Goal: Transaction & Acquisition: Purchase product/service

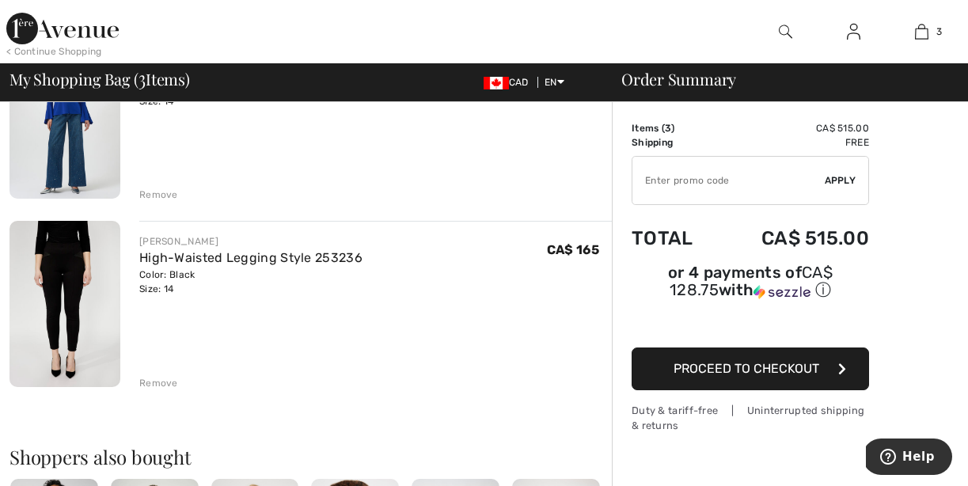
scroll to position [395, 0]
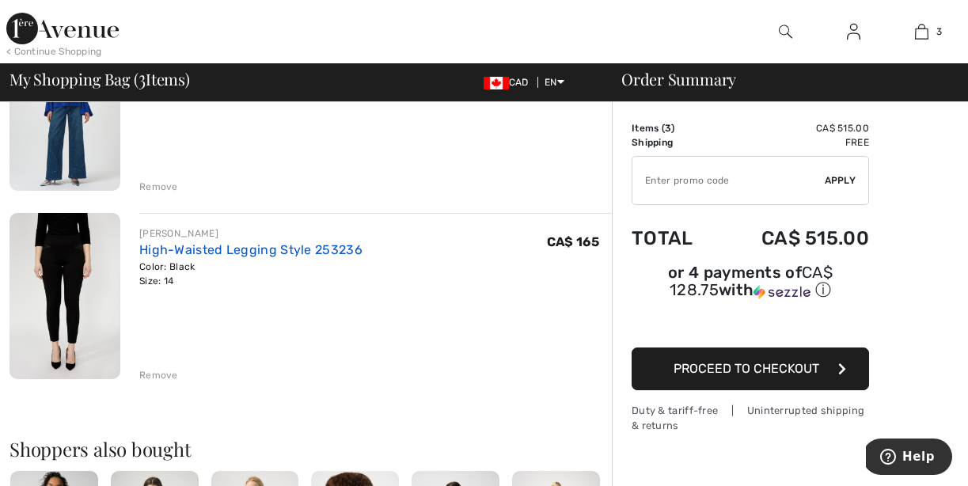
click at [171, 251] on link "High-Waisted Legging Style 253236" at bounding box center [250, 249] width 223 height 15
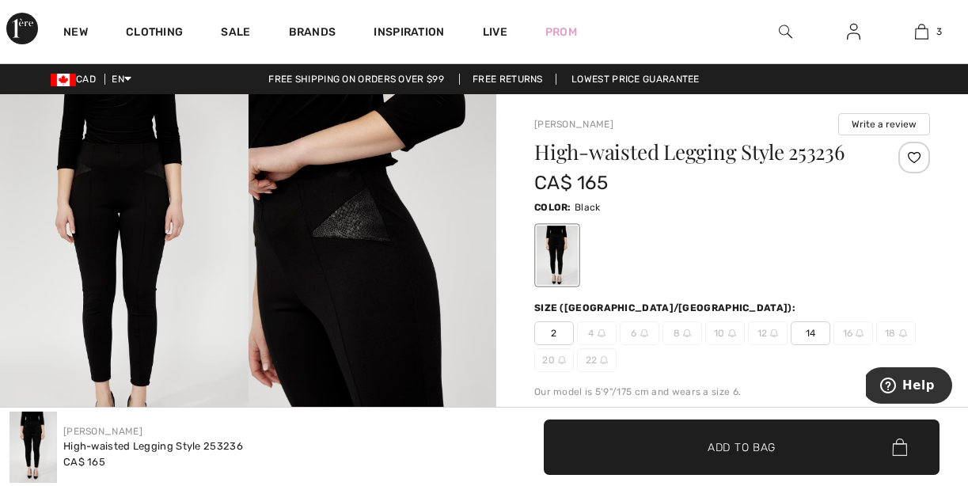
click at [913, 157] on div at bounding box center [914, 158] width 32 height 32
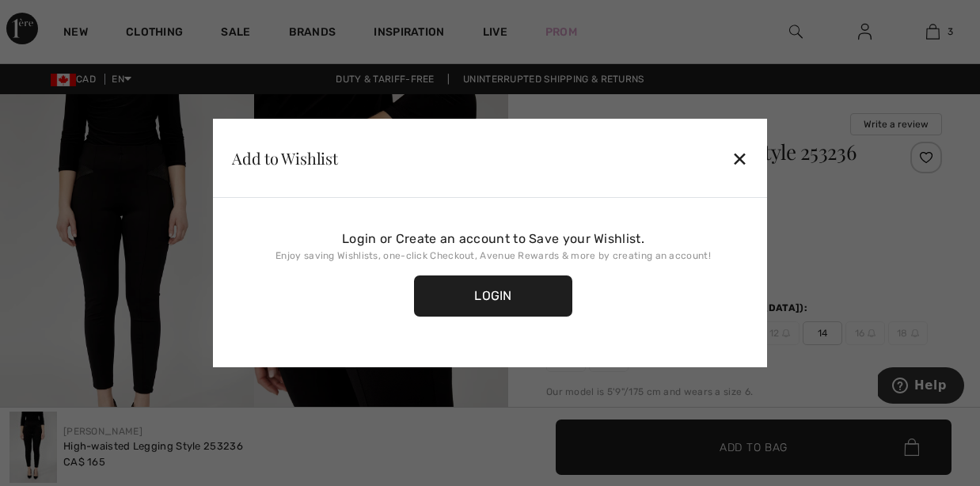
click at [864, 35] on div at bounding box center [490, 243] width 980 height 486
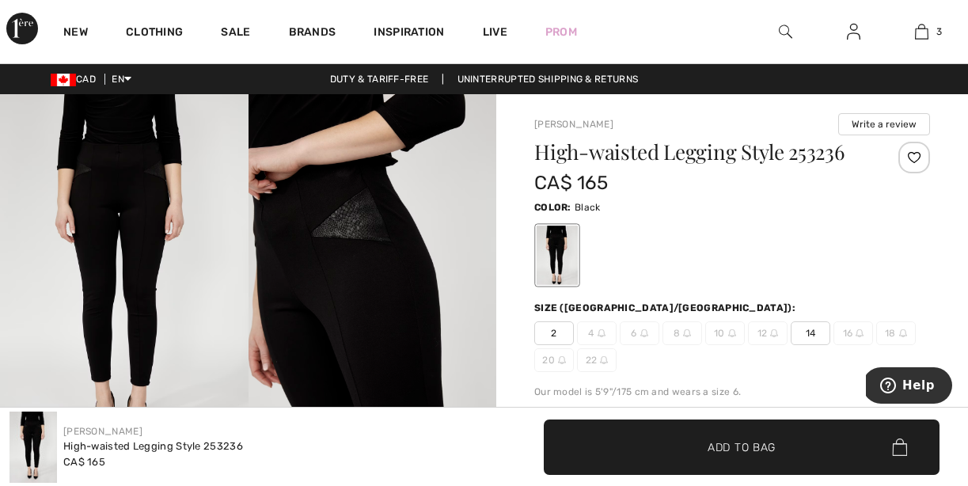
click at [859, 35] on img at bounding box center [853, 31] width 13 height 19
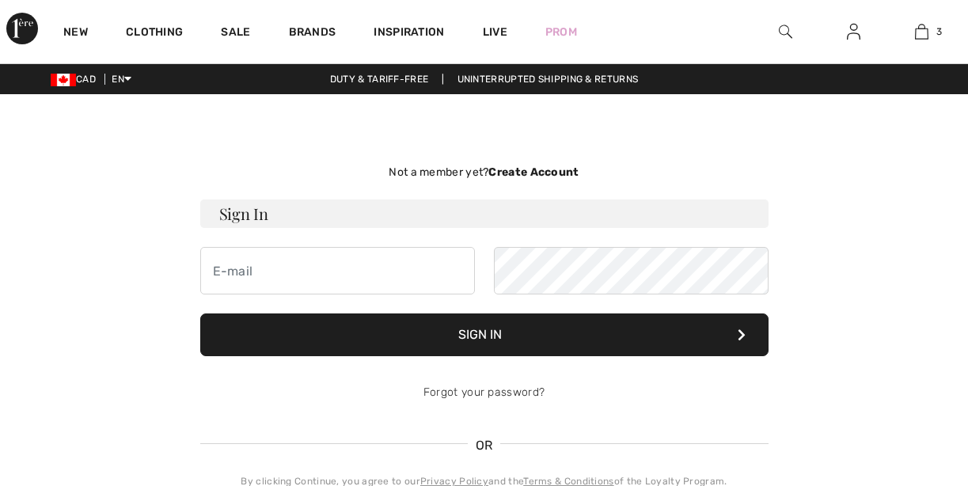
checkbox input "true"
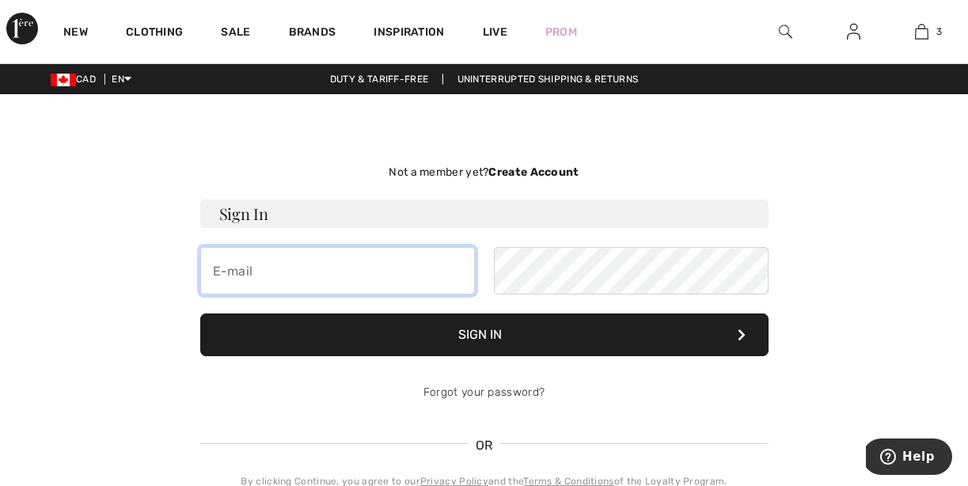
type input "olgasobiak@gmail.com"
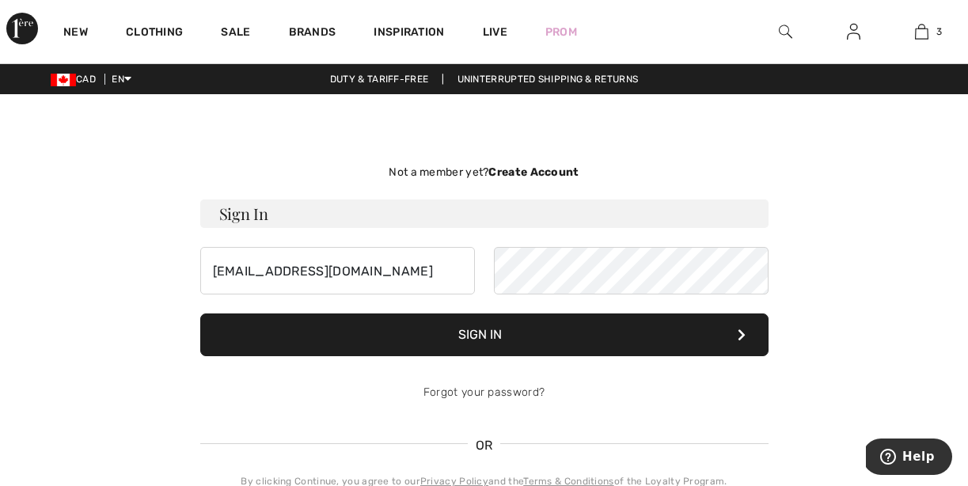
click at [489, 335] on button "Sign In" at bounding box center [484, 334] width 568 height 43
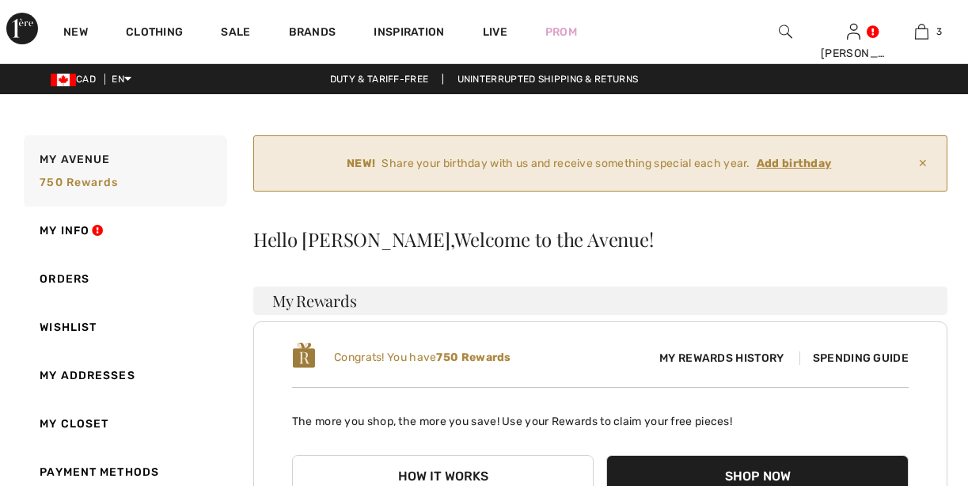
checkbox input "true"
click at [775, 163] on ins "Add birthday" at bounding box center [793, 163] width 75 height 13
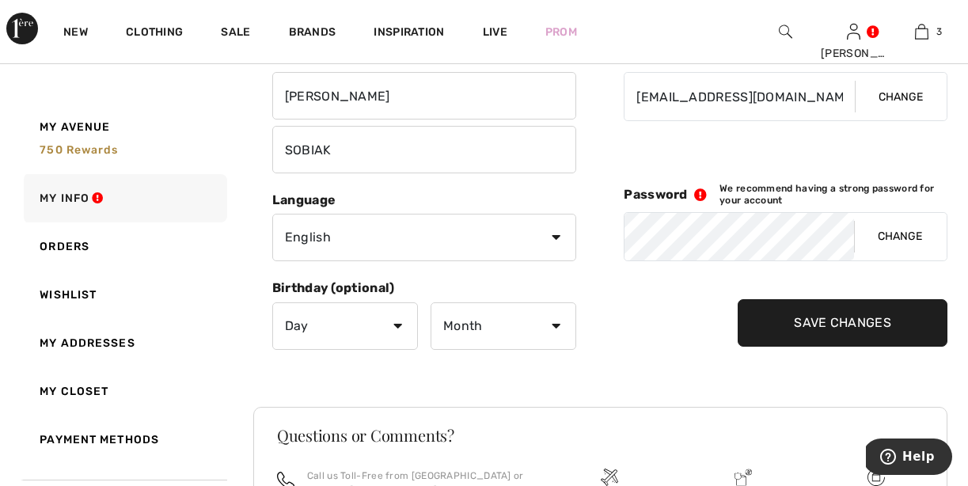
scroll to position [267, 0]
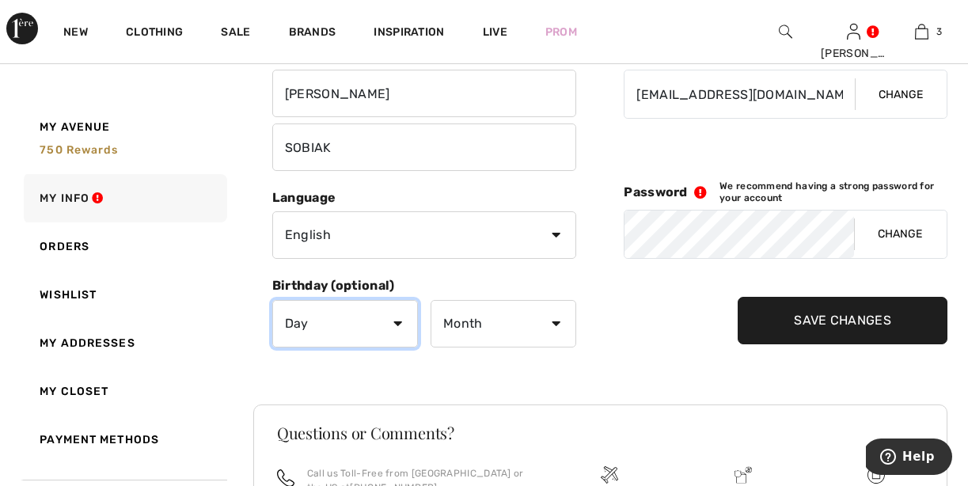
select select "6"
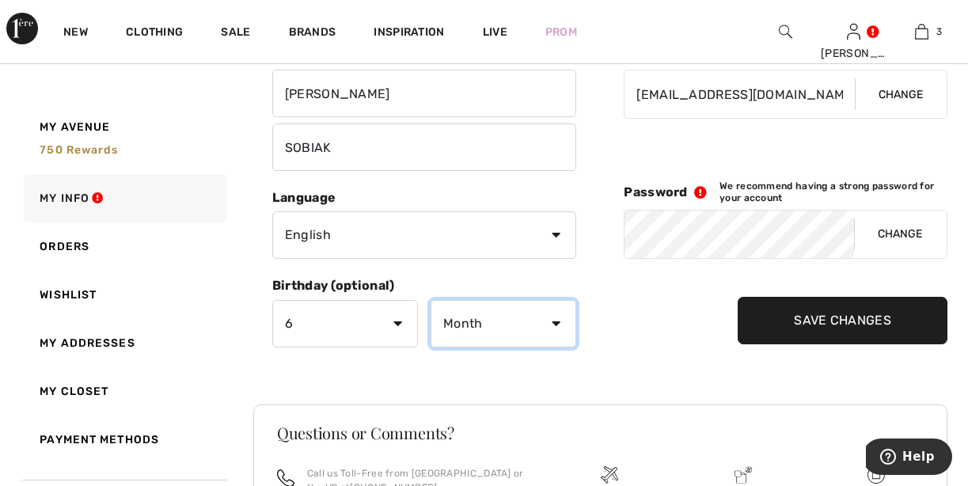
select select "2"
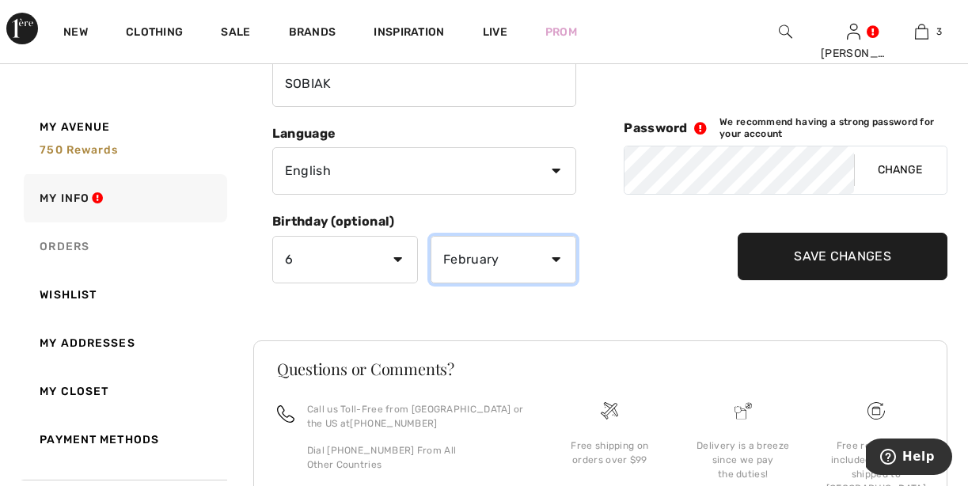
scroll to position [333, 0]
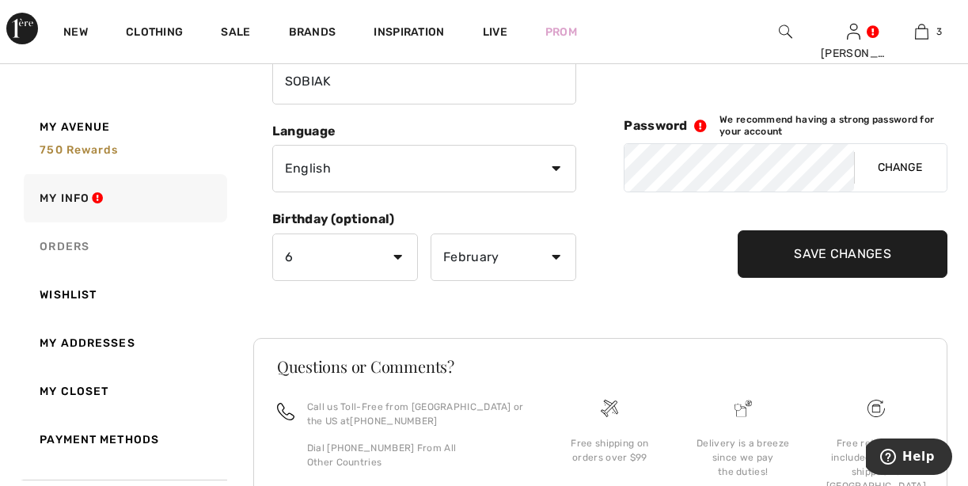
click at [65, 242] on link "Orders" at bounding box center [124, 246] width 207 height 48
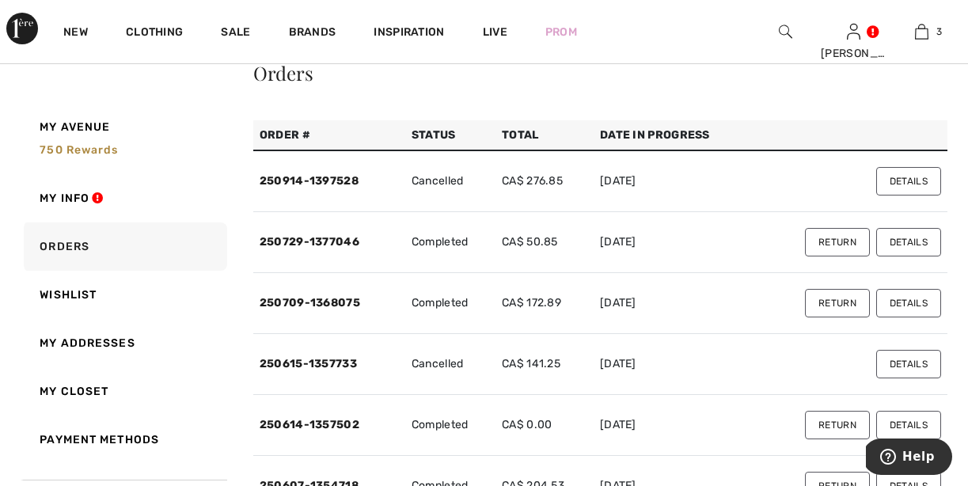
scroll to position [166, 0]
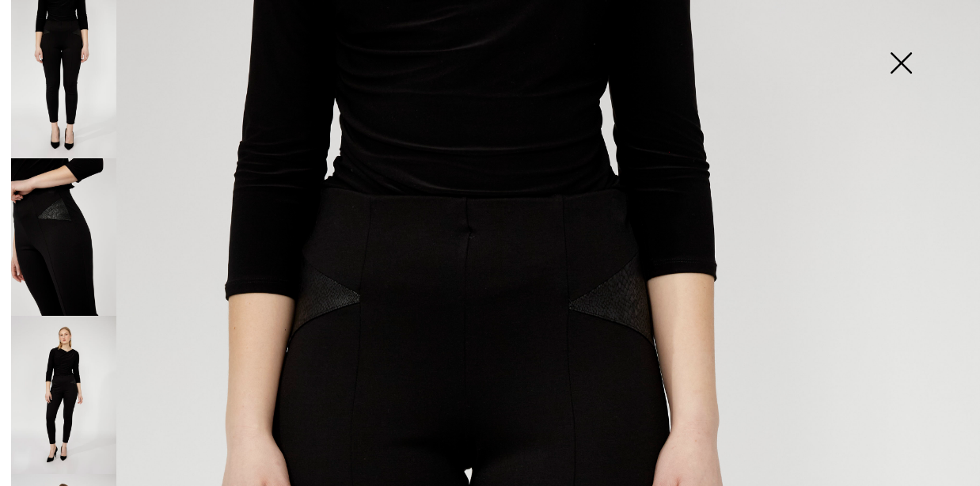
click at [903, 66] on img at bounding box center [900, 64] width 79 height 81
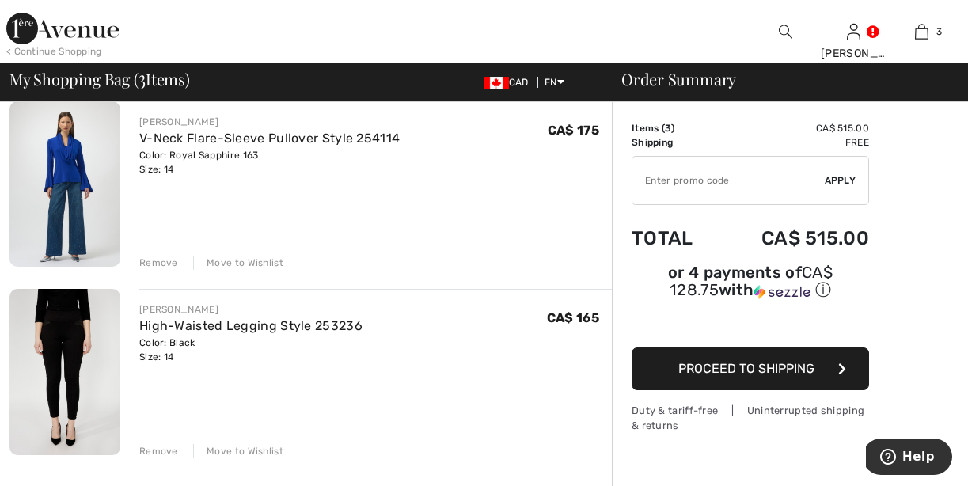
scroll to position [320, 0]
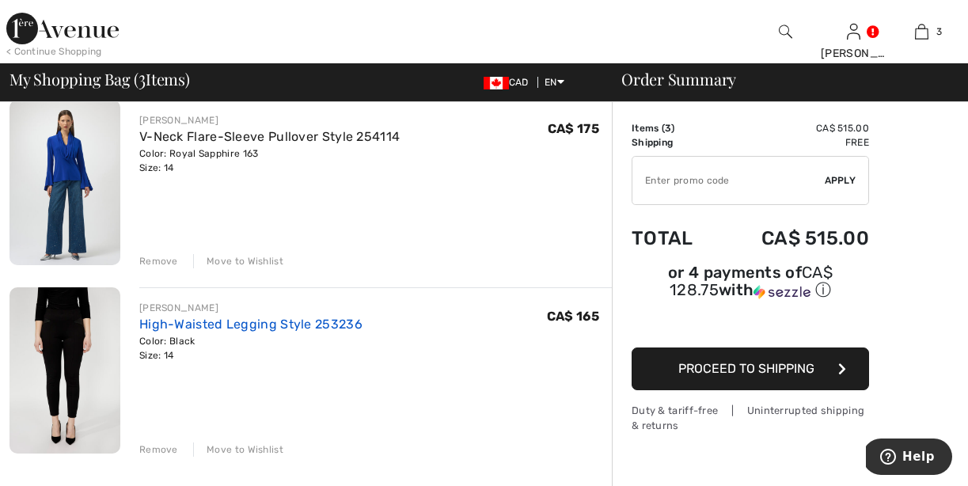
click at [227, 325] on link "High-Waisted Legging Style 253236" at bounding box center [250, 323] width 223 height 15
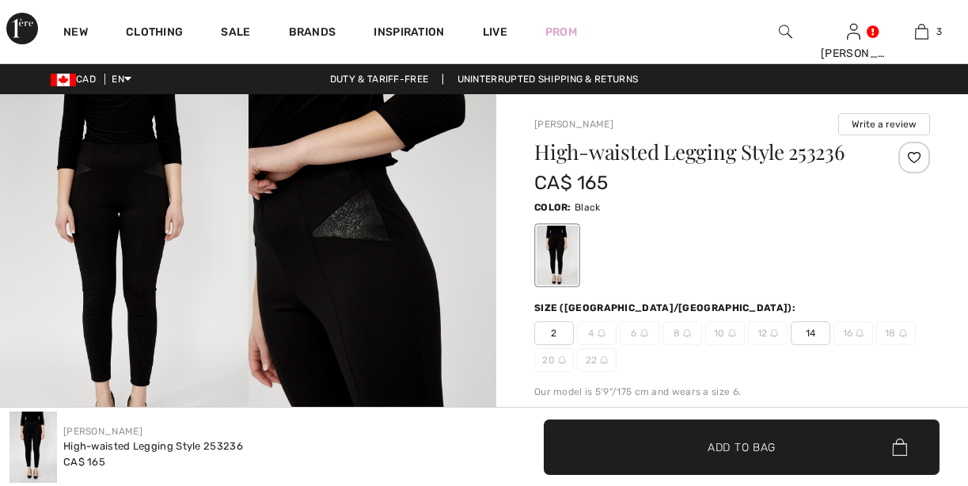
checkbox input "true"
click at [917, 157] on div at bounding box center [914, 158] width 32 height 32
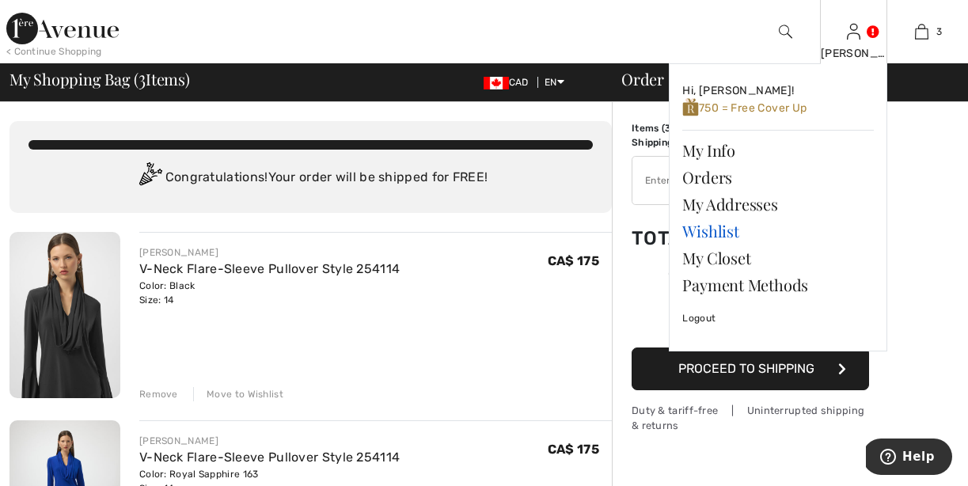
click at [714, 233] on link "Wishlist" at bounding box center [777, 231] width 191 height 27
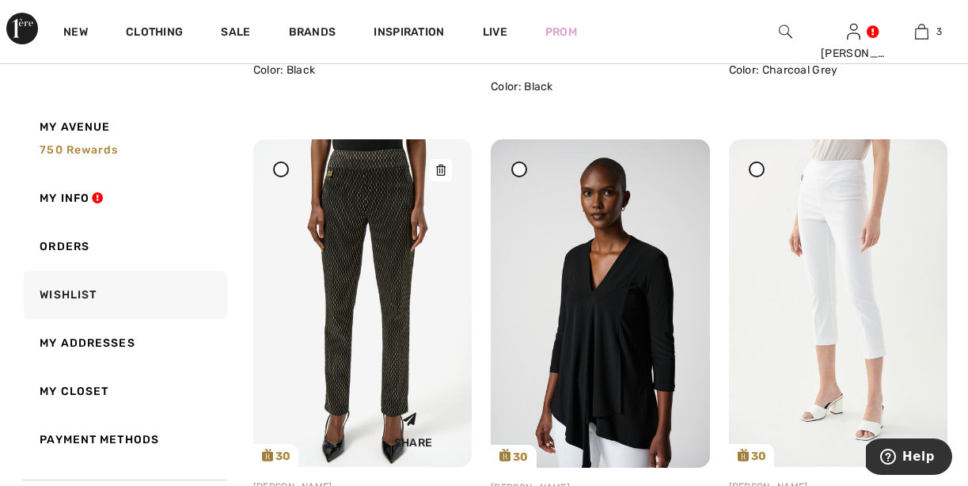
scroll to position [1180, 0]
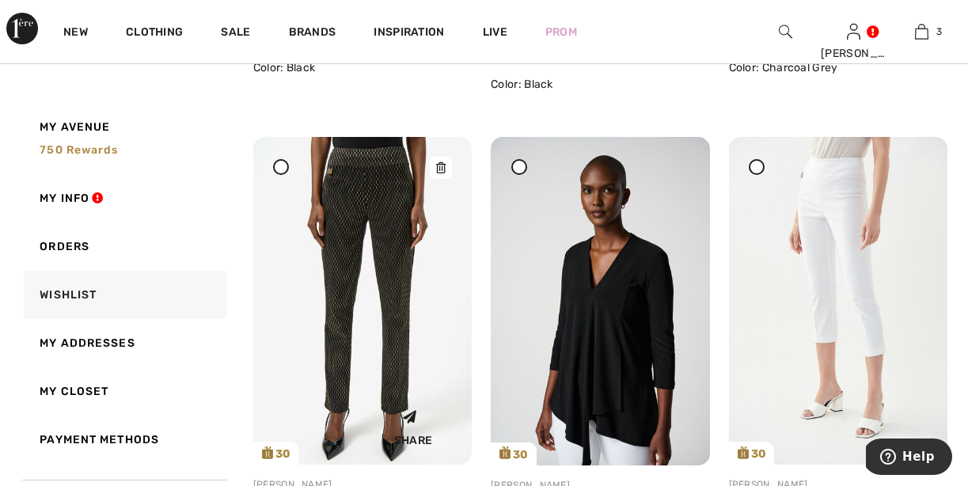
click at [439, 167] on icon at bounding box center [440, 167] width 9 height 11
click at [918, 170] on icon at bounding box center [916, 167] width 9 height 11
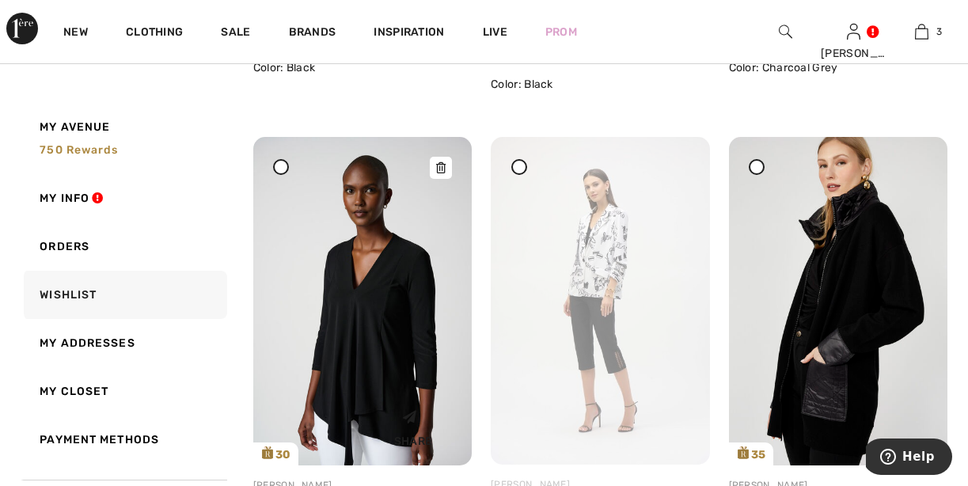
click at [441, 169] on icon at bounding box center [440, 167] width 9 height 11
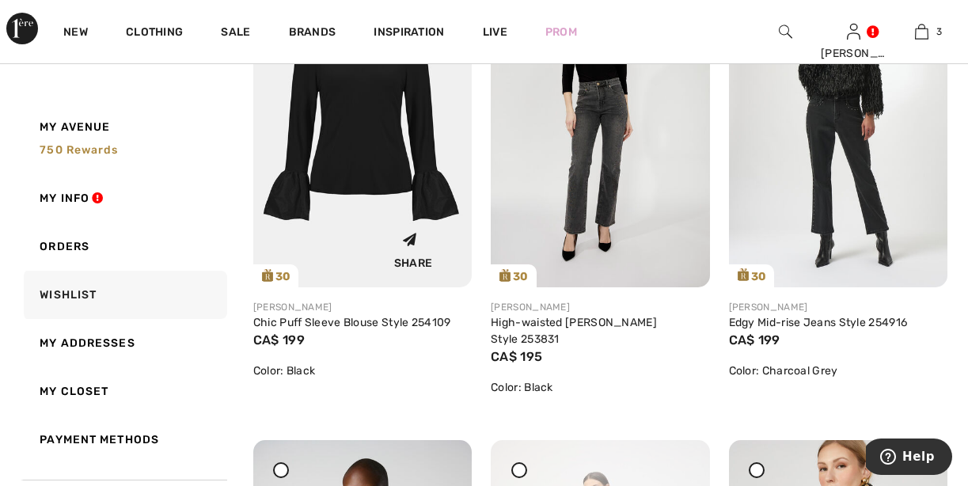
scroll to position [881, 1]
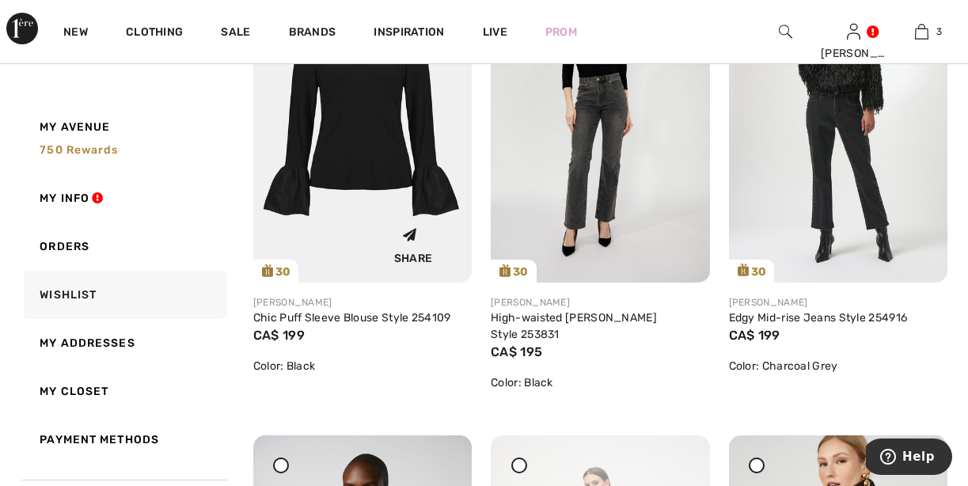
click at [373, 200] on img at bounding box center [362, 119] width 218 height 328
click at [415, 129] on img at bounding box center [362, 119] width 218 height 328
click at [321, 168] on img at bounding box center [362, 120] width 218 height 328
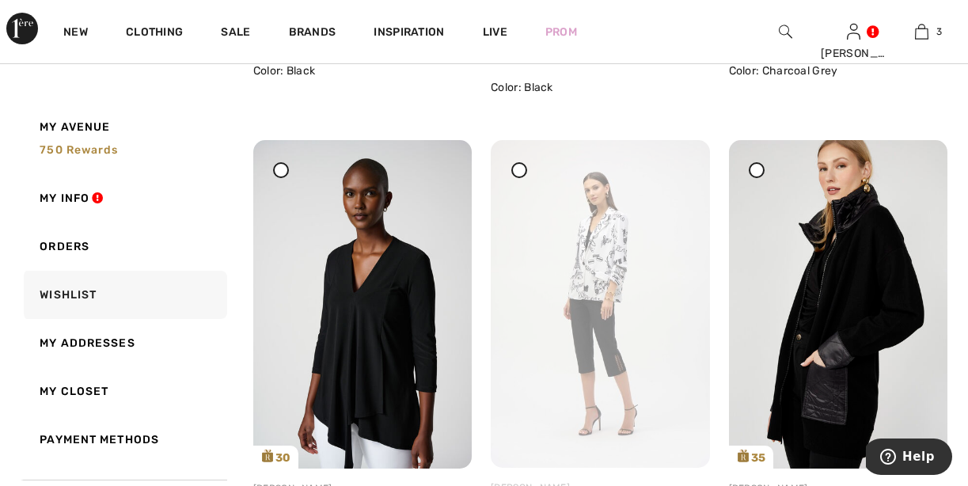
scroll to position [1177, 0]
click at [681, 170] on icon at bounding box center [677, 170] width 9 height 11
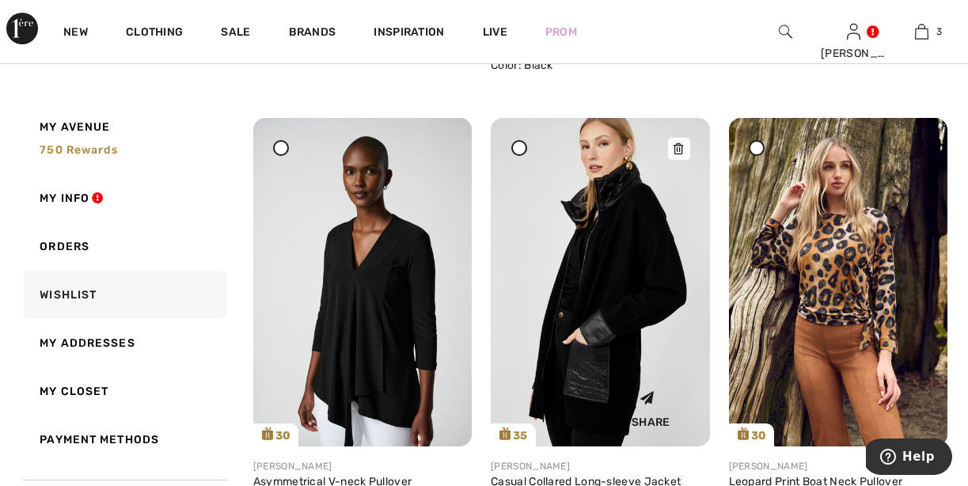
scroll to position [1197, 0]
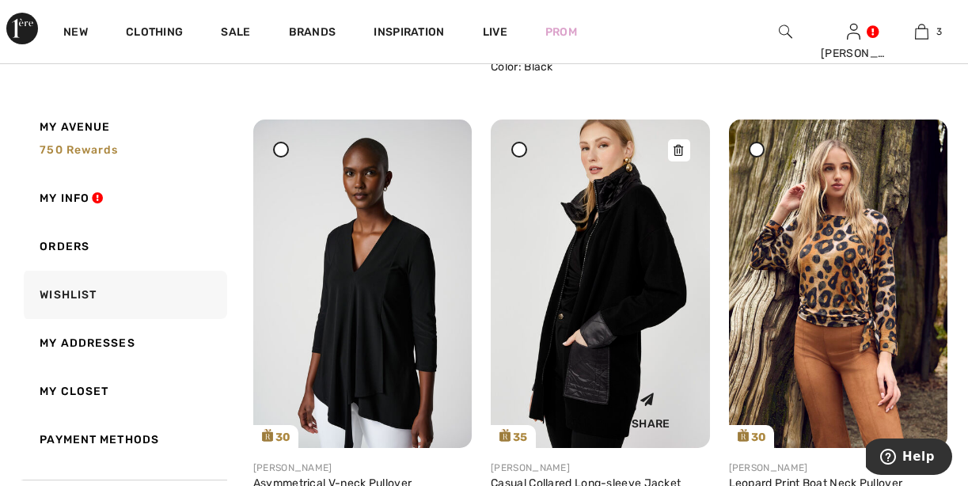
click at [641, 227] on img at bounding box center [600, 283] width 218 height 328
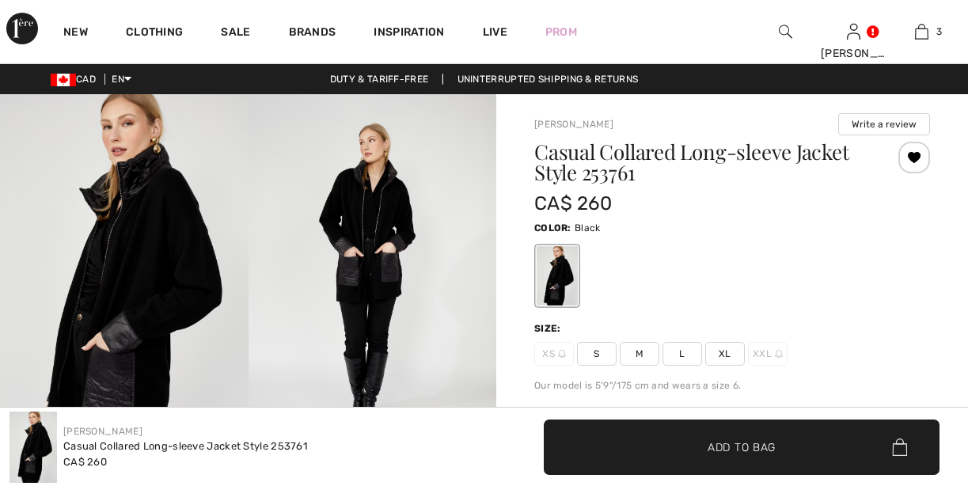
checkbox input "true"
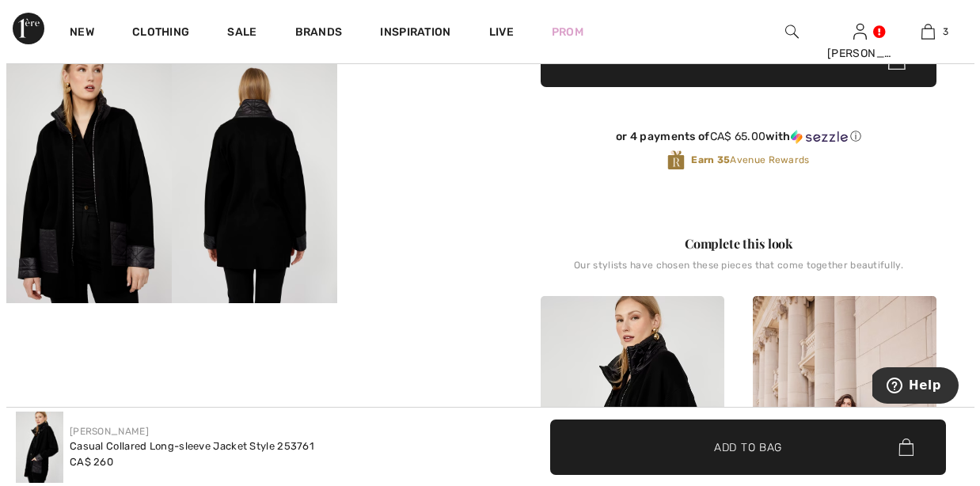
scroll to position [411, 0]
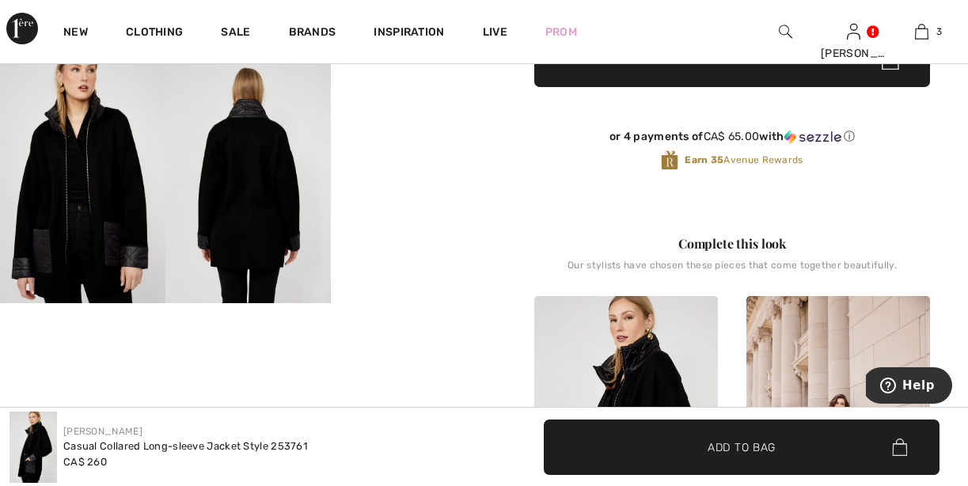
click at [253, 255] on img at bounding box center [247, 179] width 165 height 248
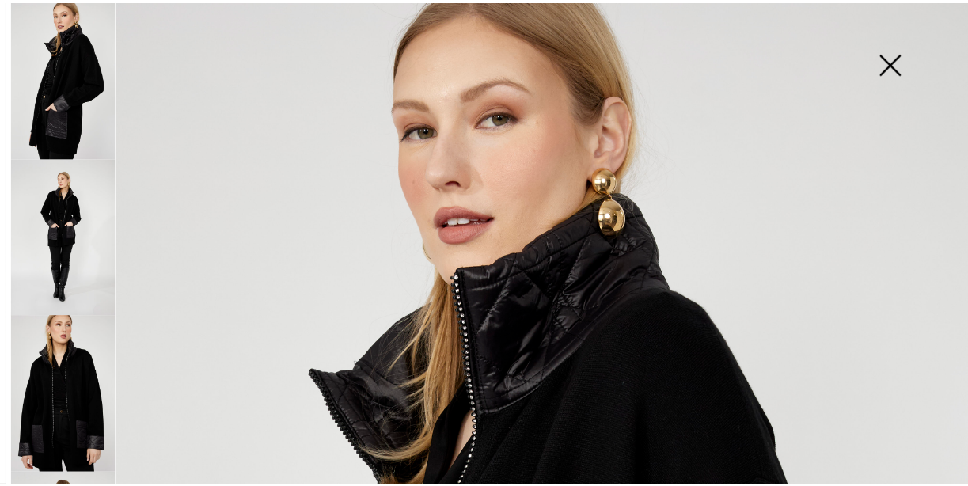
scroll to position [0, 0]
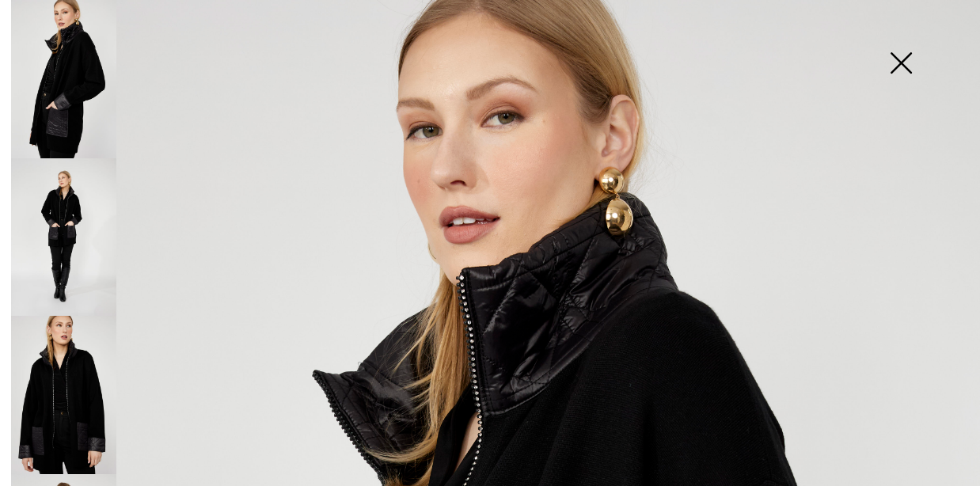
click at [899, 56] on img at bounding box center [900, 64] width 79 height 81
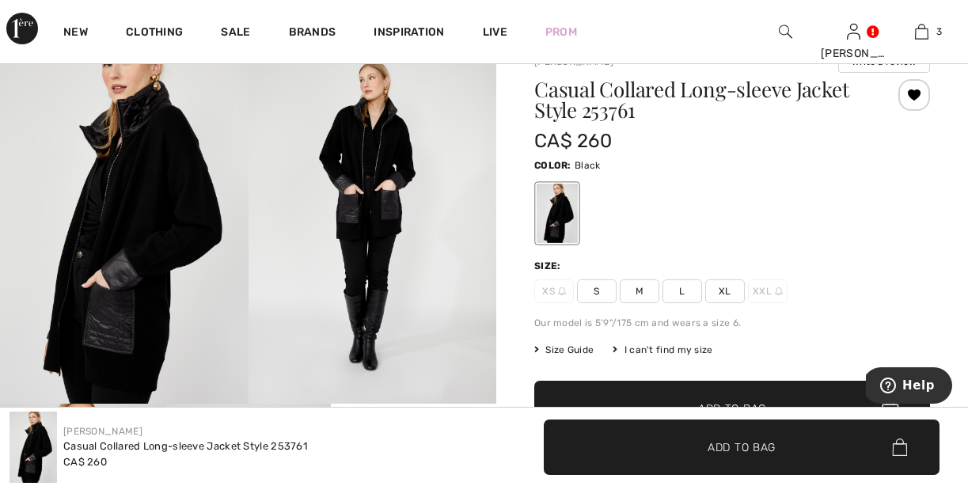
scroll to position [62, 0]
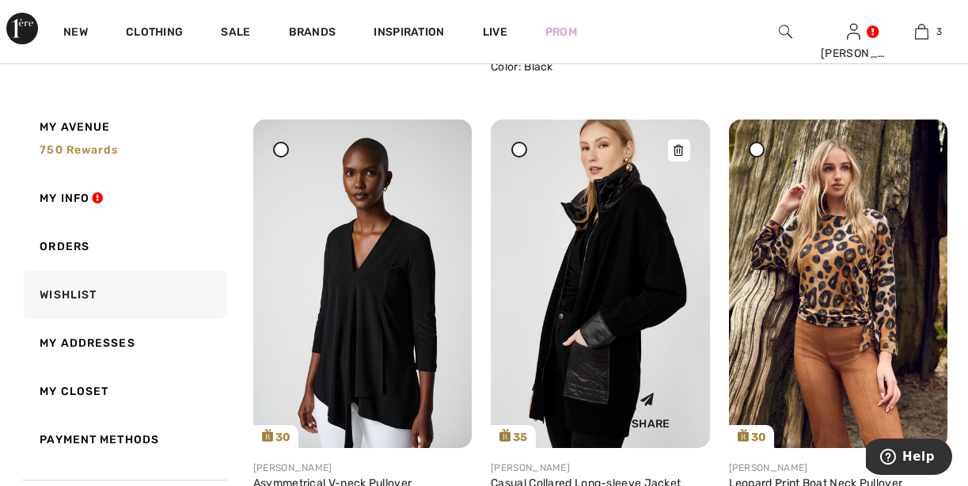
click at [676, 147] on icon at bounding box center [677, 150] width 9 height 11
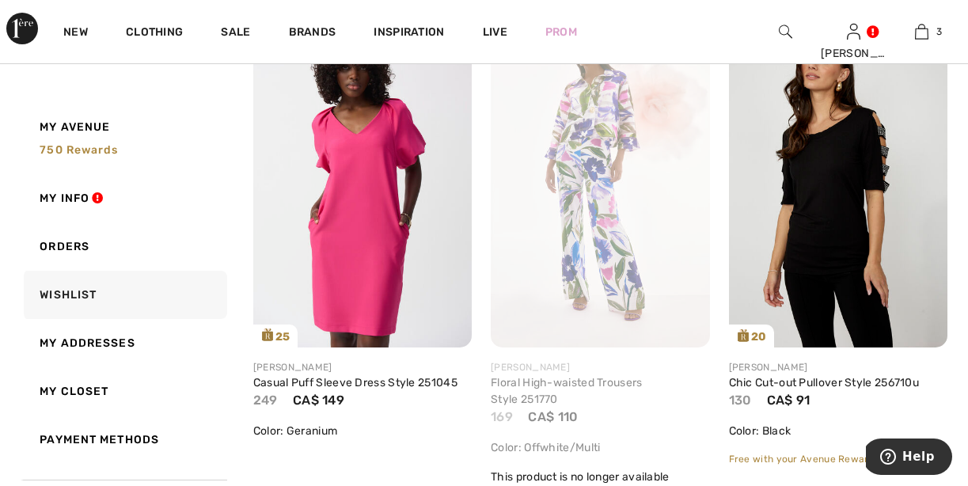
scroll to position [1783, 0]
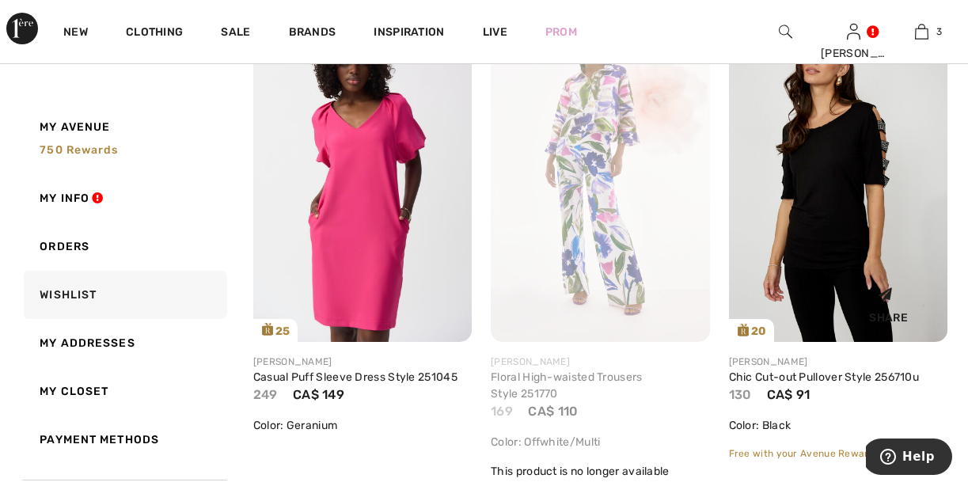
click at [870, 213] on img at bounding box center [838, 178] width 218 height 328
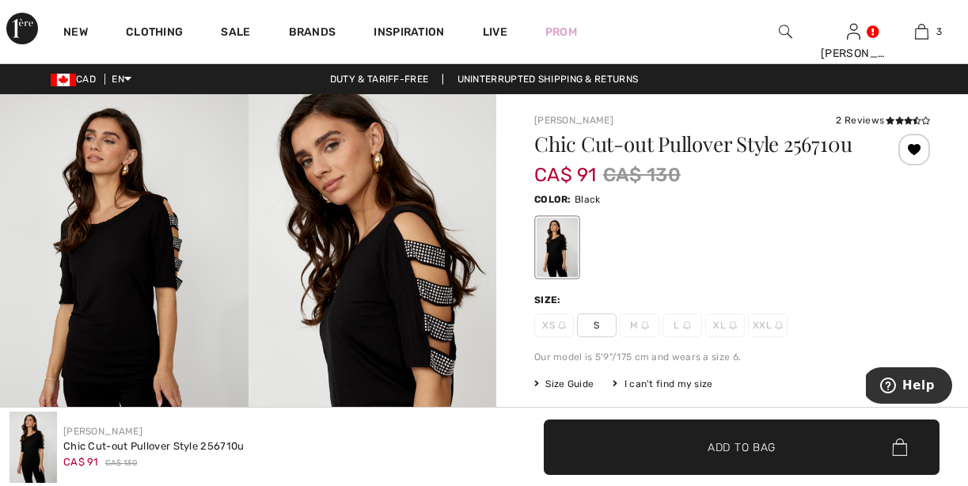
click at [912, 147] on div at bounding box center [914, 150] width 32 height 32
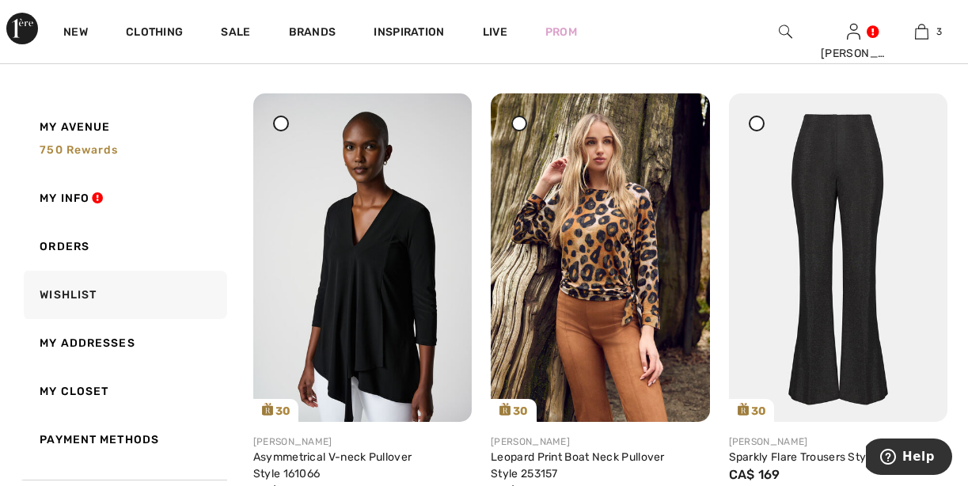
scroll to position [1238, 0]
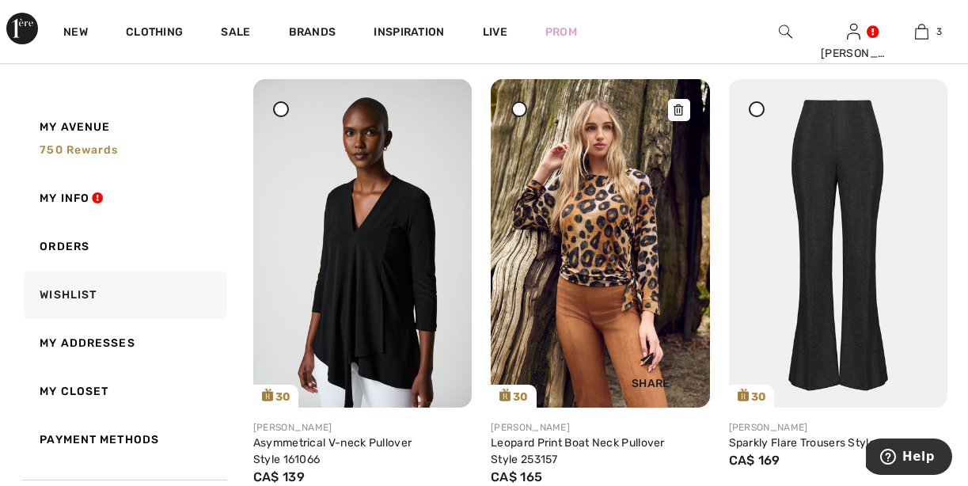
click at [679, 111] on icon at bounding box center [677, 109] width 9 height 11
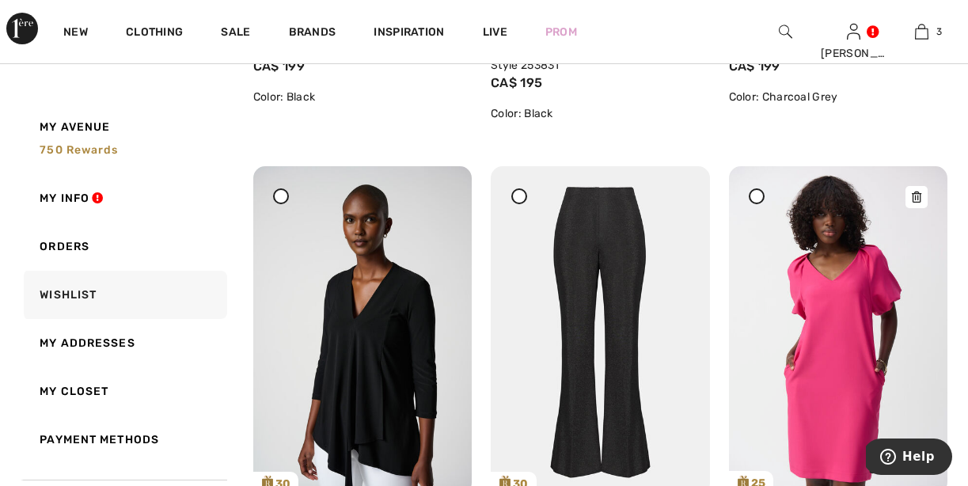
scroll to position [1144, 0]
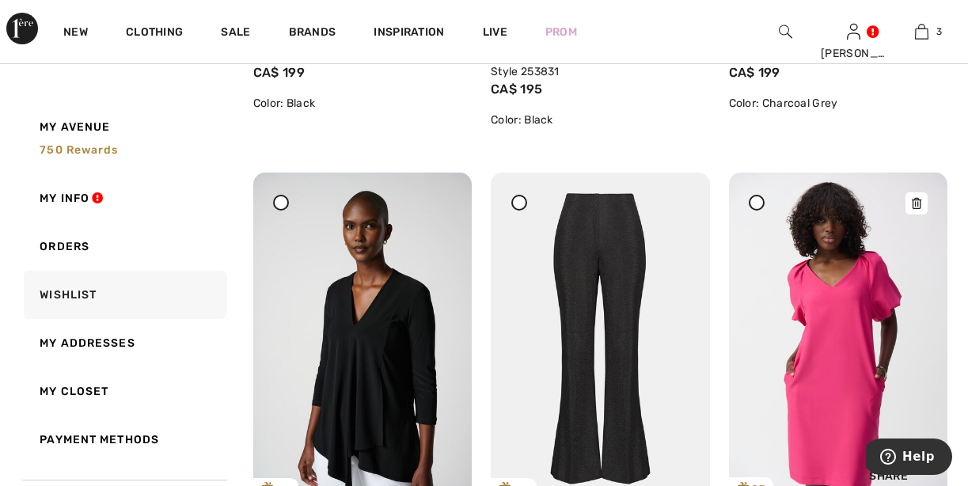
click at [919, 203] on icon at bounding box center [916, 203] width 9 height 11
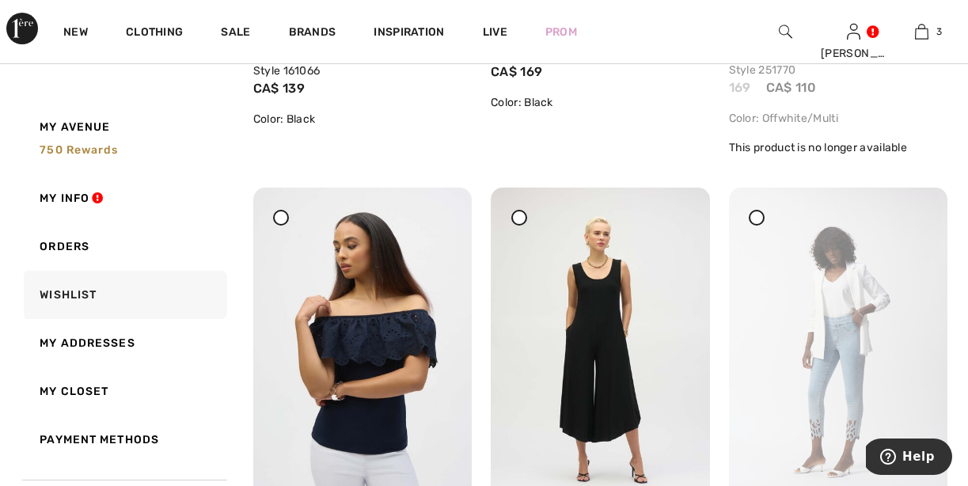
scroll to position [1628, 0]
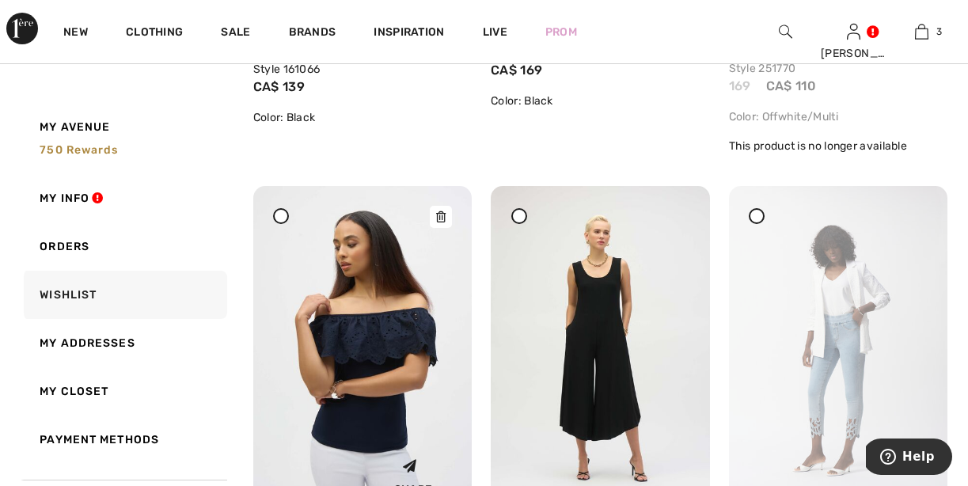
click at [438, 213] on icon at bounding box center [440, 216] width 9 height 11
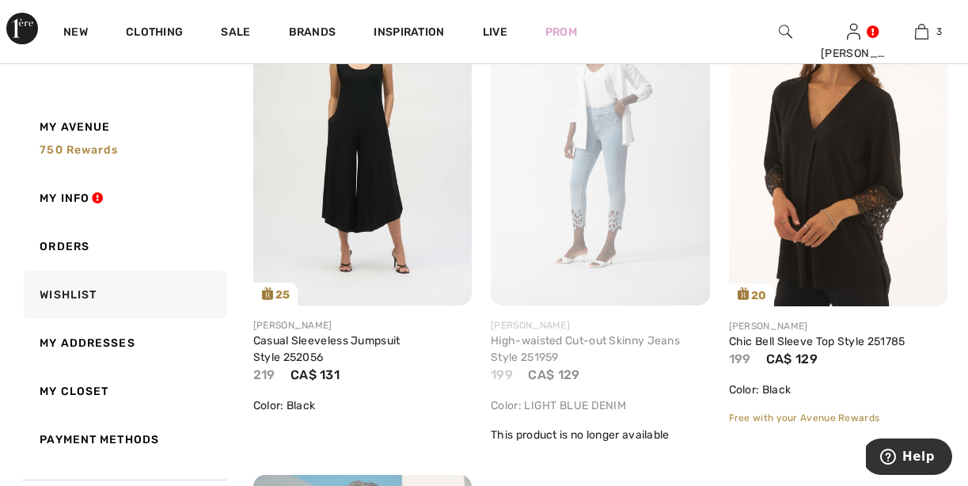
scroll to position [1843, 0]
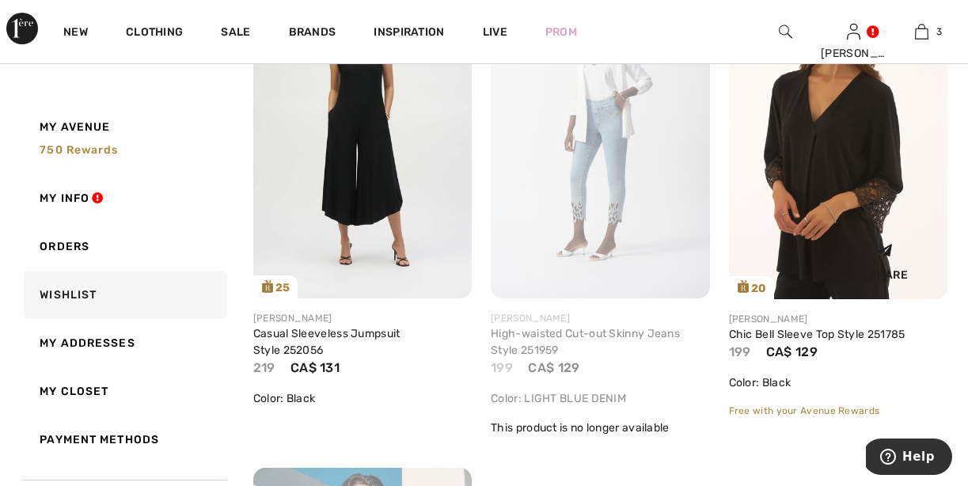
click at [863, 172] on img at bounding box center [838, 135] width 218 height 328
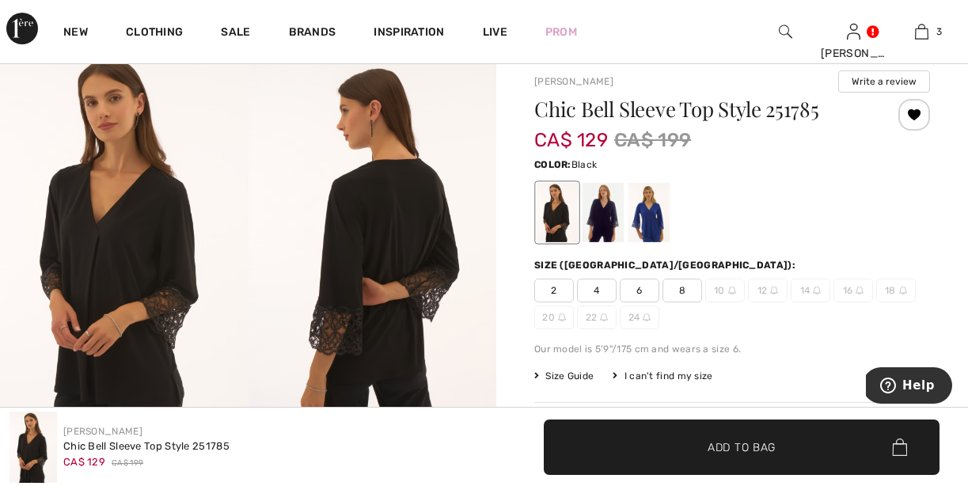
scroll to position [48, 0]
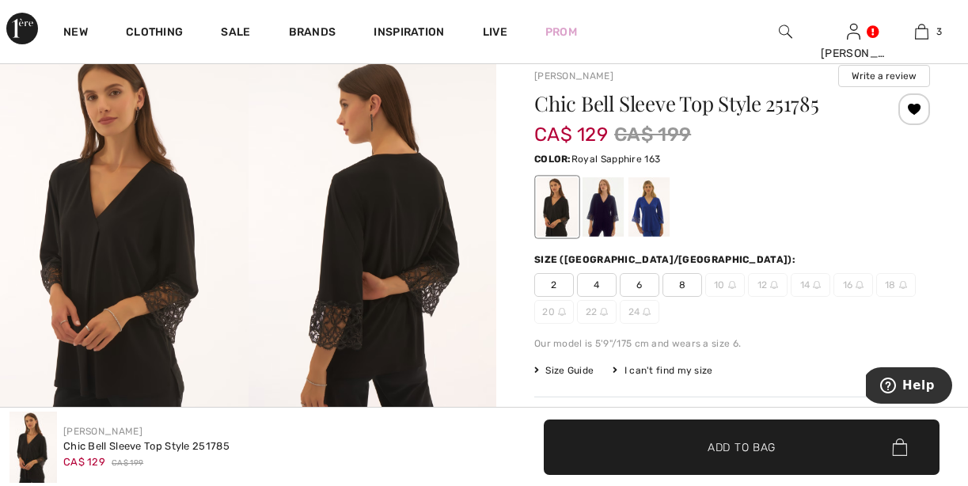
click at [652, 201] on div at bounding box center [648, 206] width 41 height 59
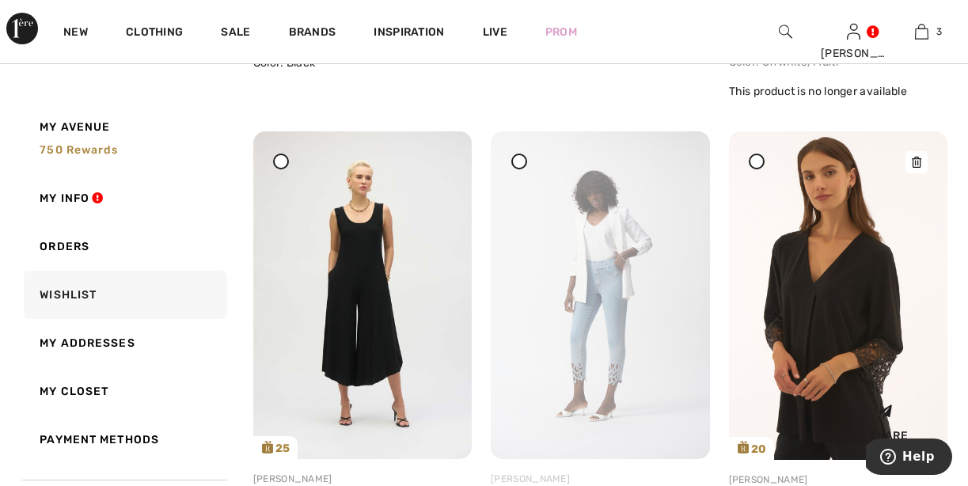
scroll to position [1681, 0]
click at [917, 161] on icon at bounding box center [916, 162] width 9 height 11
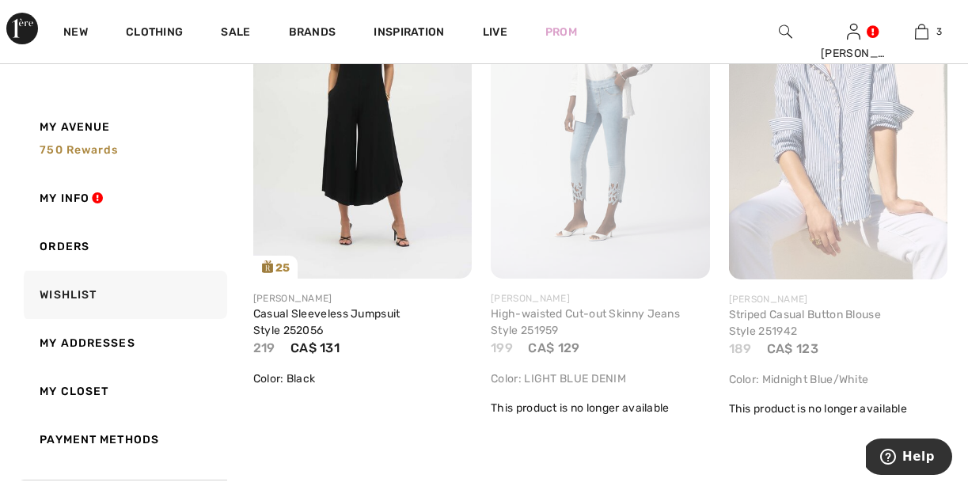
scroll to position [1855, 0]
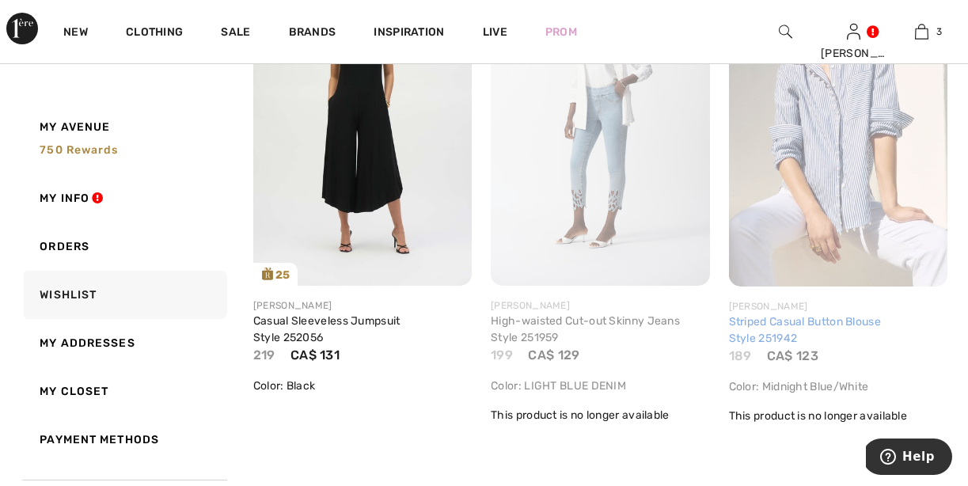
click at [845, 323] on link "Striped Casual Button Blouse Style 251942" at bounding box center [805, 330] width 152 height 30
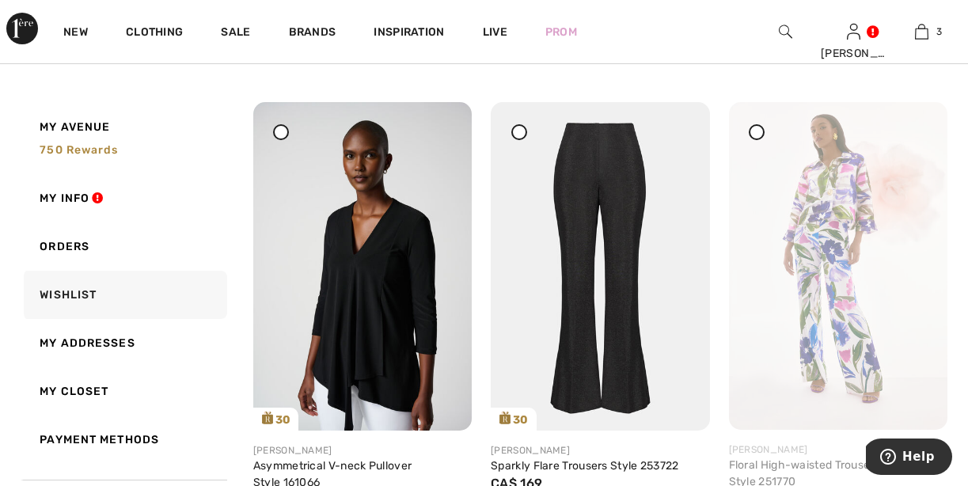
scroll to position [1204, 0]
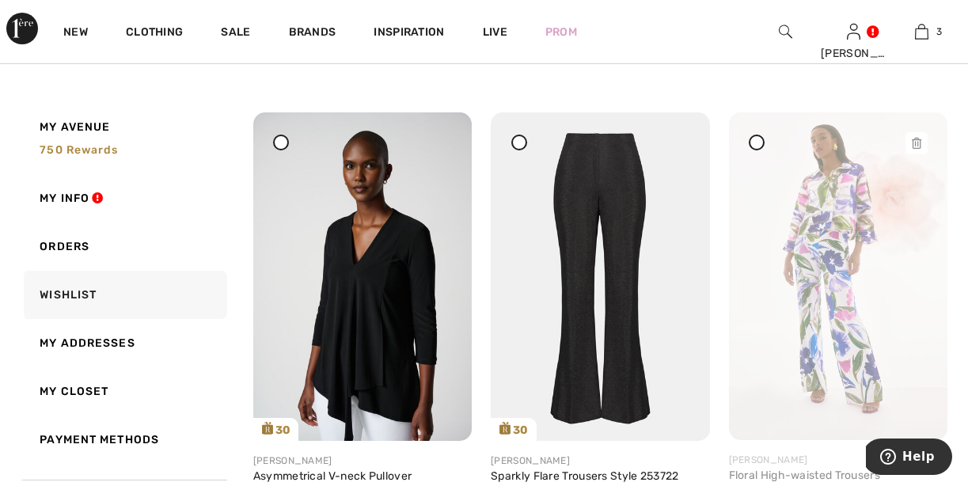
click at [917, 138] on icon at bounding box center [916, 143] width 9 height 11
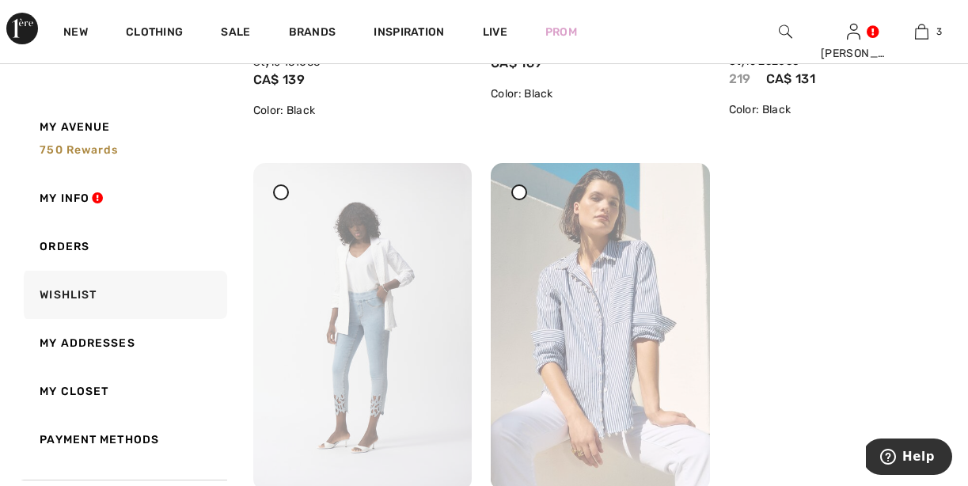
scroll to position [1644, 0]
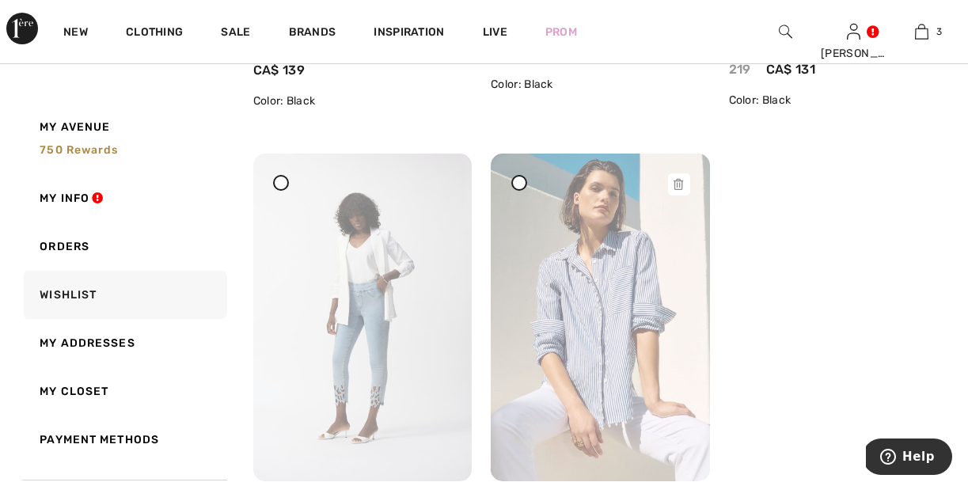
click at [677, 190] on div at bounding box center [679, 184] width 22 height 22
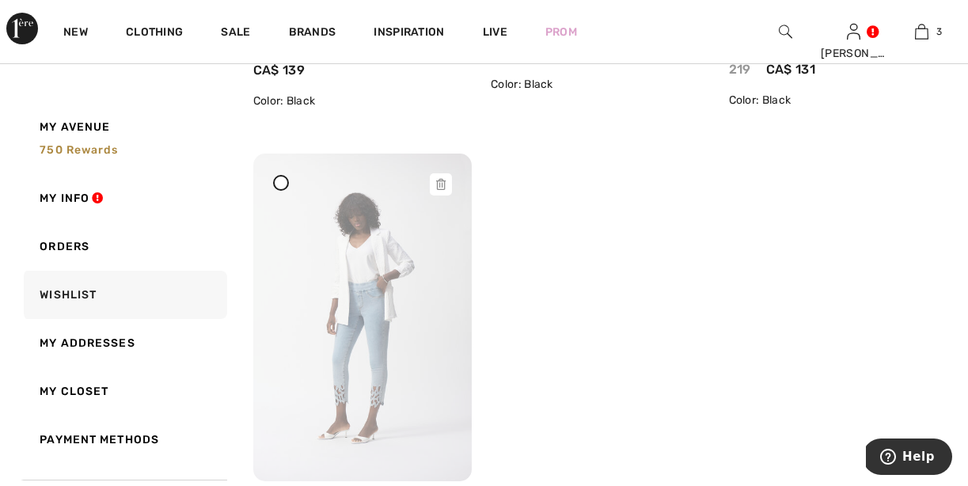
click at [443, 180] on icon at bounding box center [440, 184] width 9 height 11
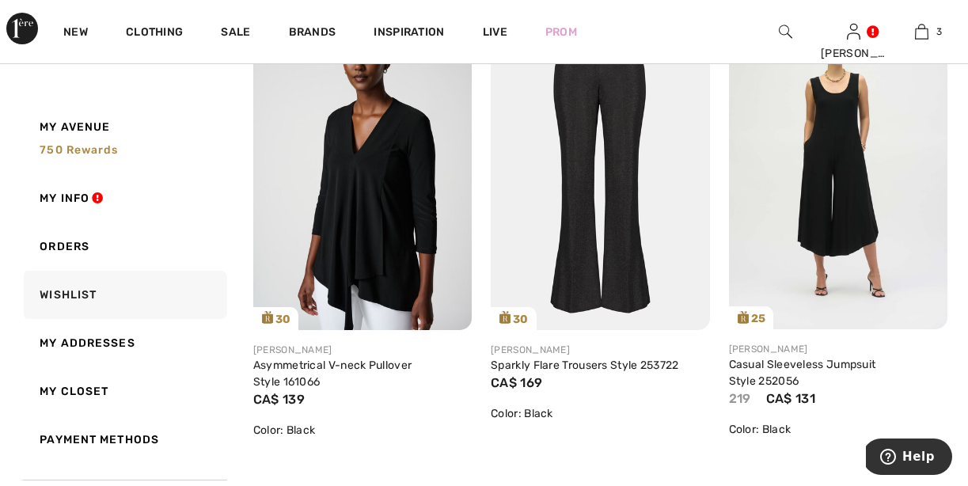
scroll to position [1314, 0]
click at [834, 241] on img at bounding box center [838, 166] width 218 height 328
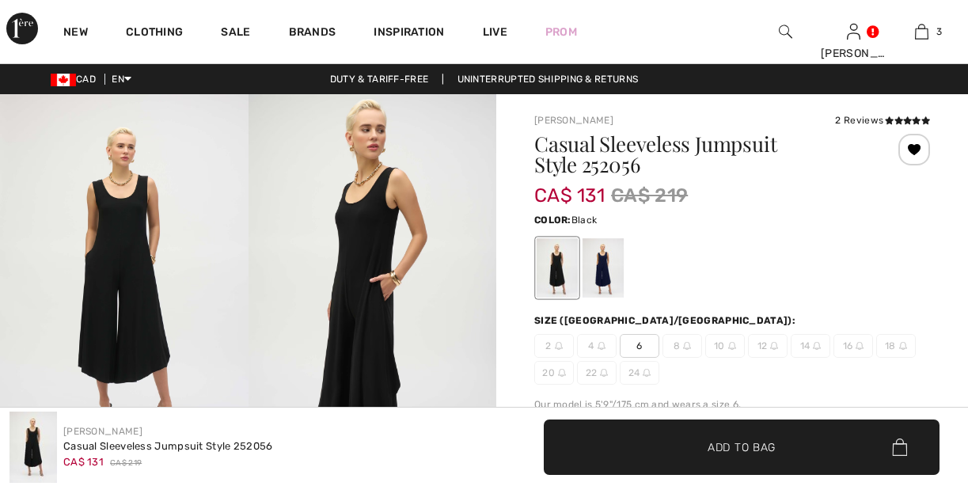
checkbox input "true"
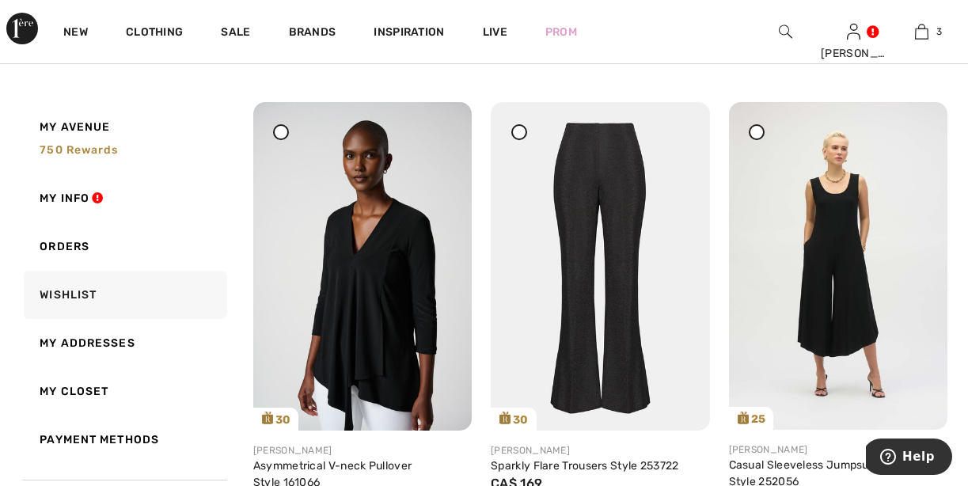
scroll to position [1217, 0]
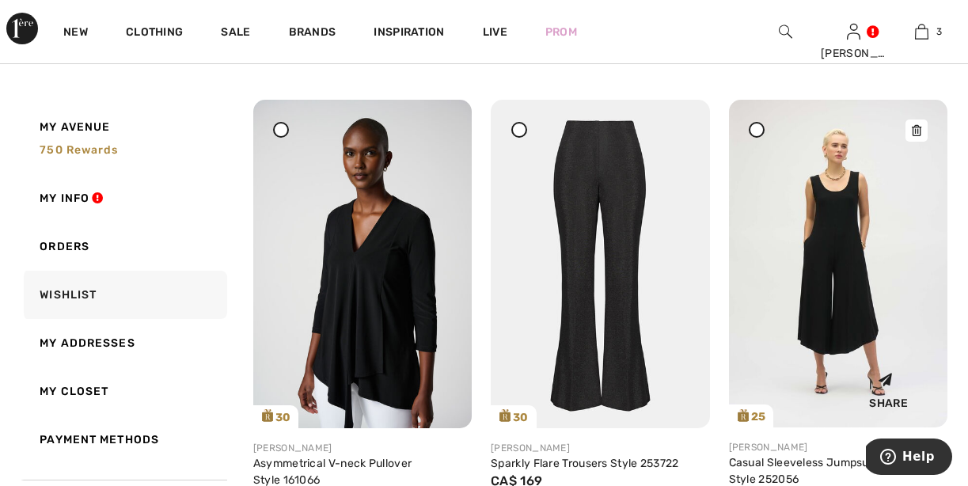
click at [913, 131] on icon at bounding box center [916, 130] width 9 height 11
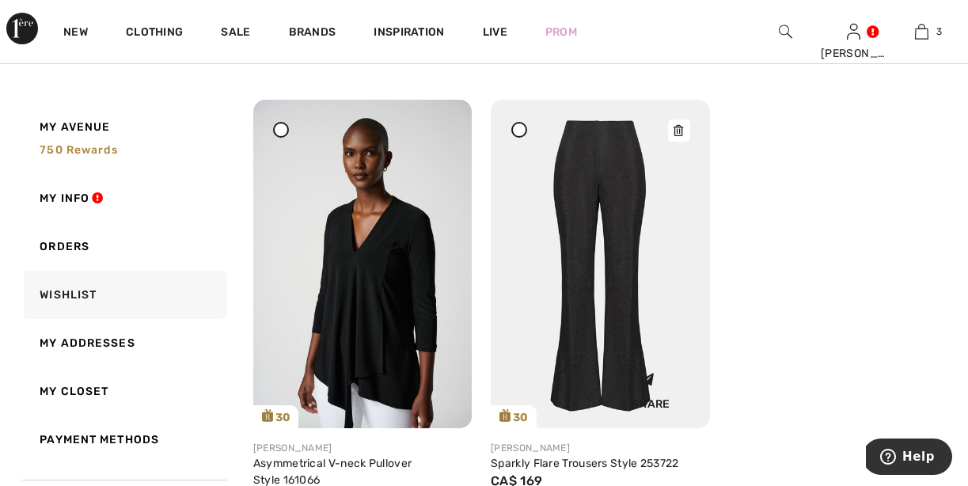
click at [676, 132] on icon at bounding box center [677, 130] width 9 height 11
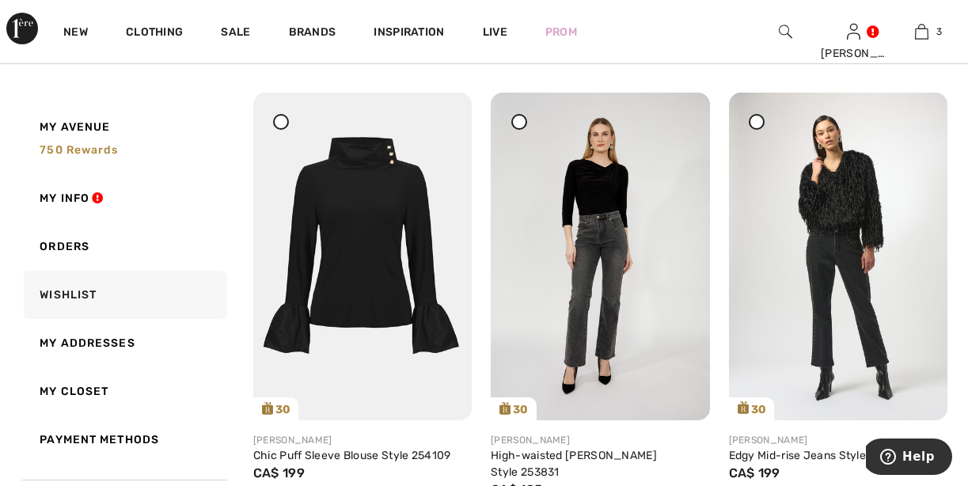
scroll to position [743, 0]
click at [852, 260] on img at bounding box center [838, 257] width 218 height 328
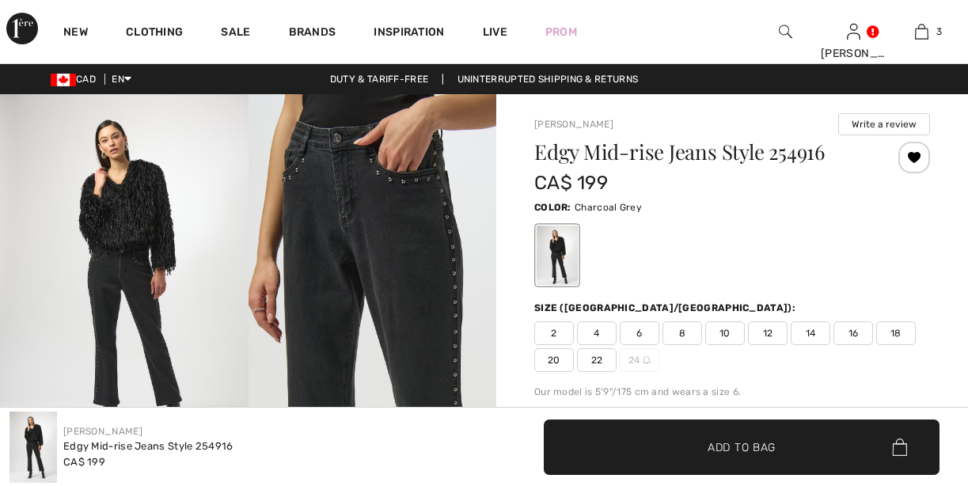
checkbox input "true"
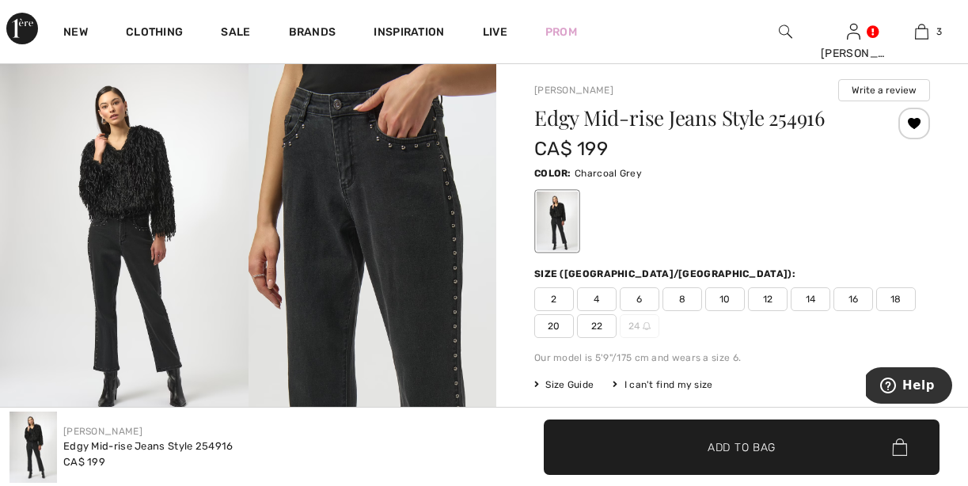
scroll to position [25, 0]
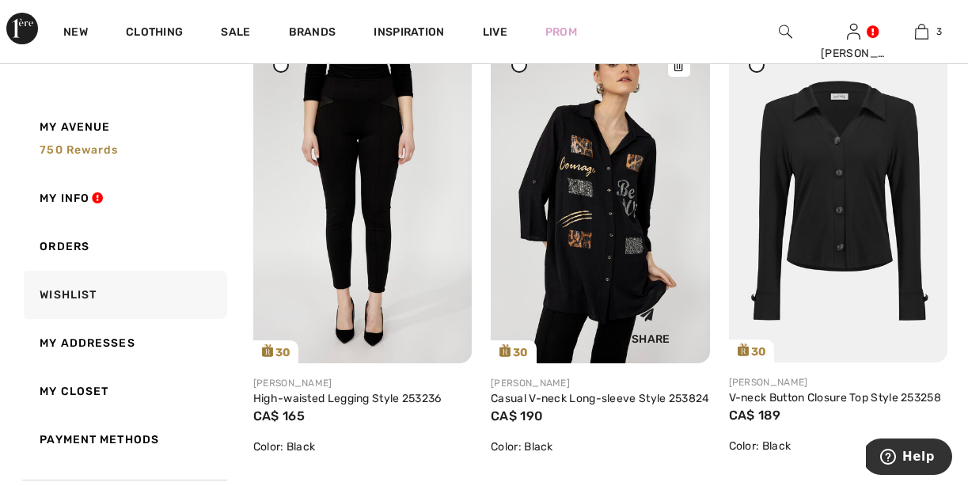
scroll to position [339, 0]
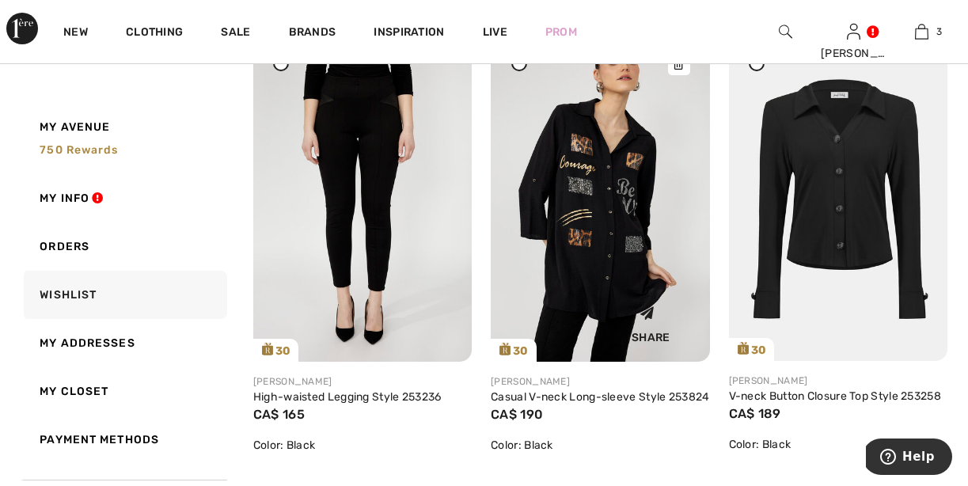
click at [658, 175] on img at bounding box center [600, 197] width 218 height 328
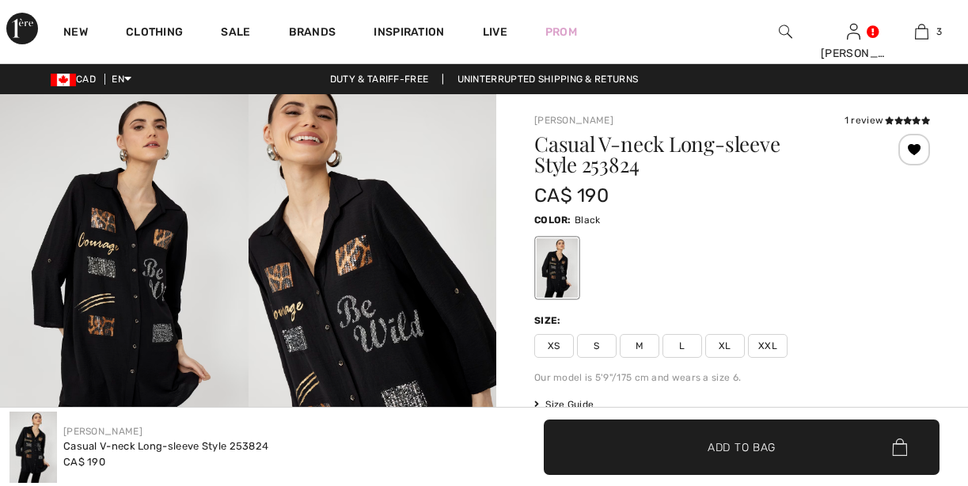
checkbox input "true"
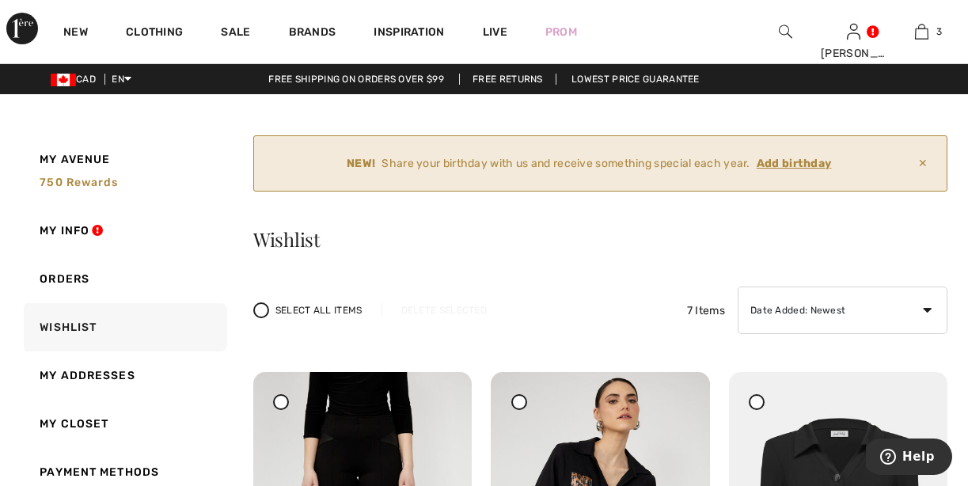
click at [256, 46] on div "Sale" at bounding box center [235, 31] width 67 height 63
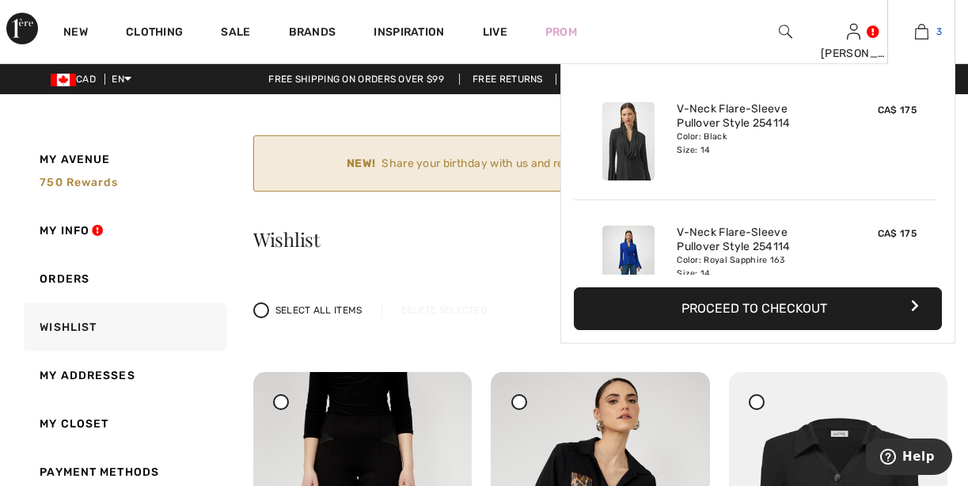
click at [931, 34] on link "3" at bounding box center [921, 31] width 66 height 19
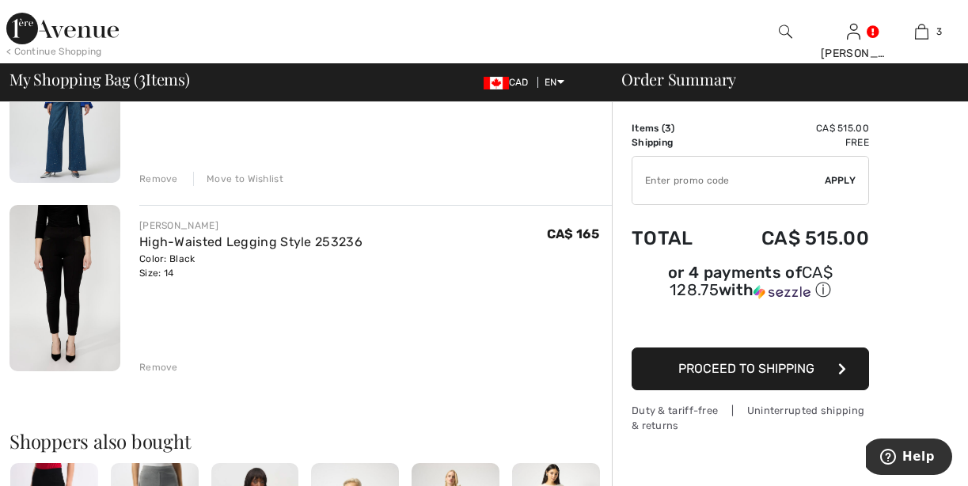
scroll to position [406, 0]
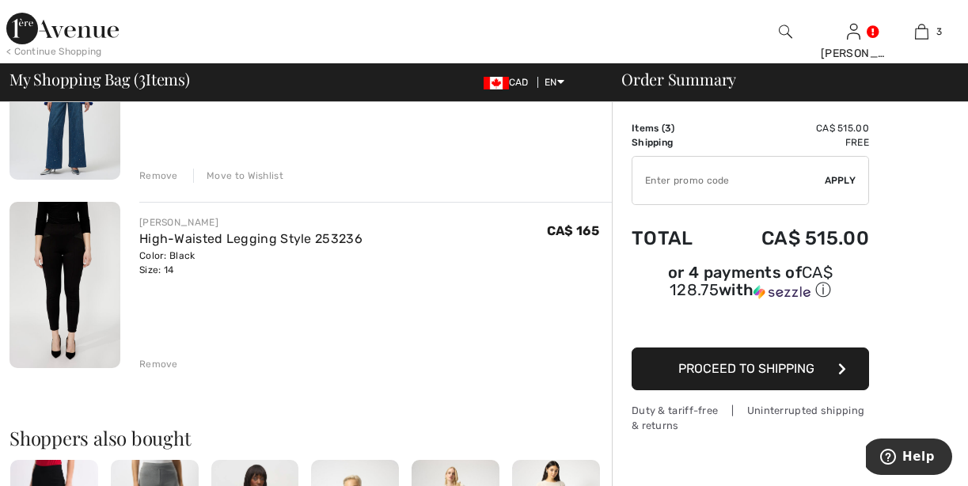
click at [72, 252] on img at bounding box center [64, 285] width 111 height 166
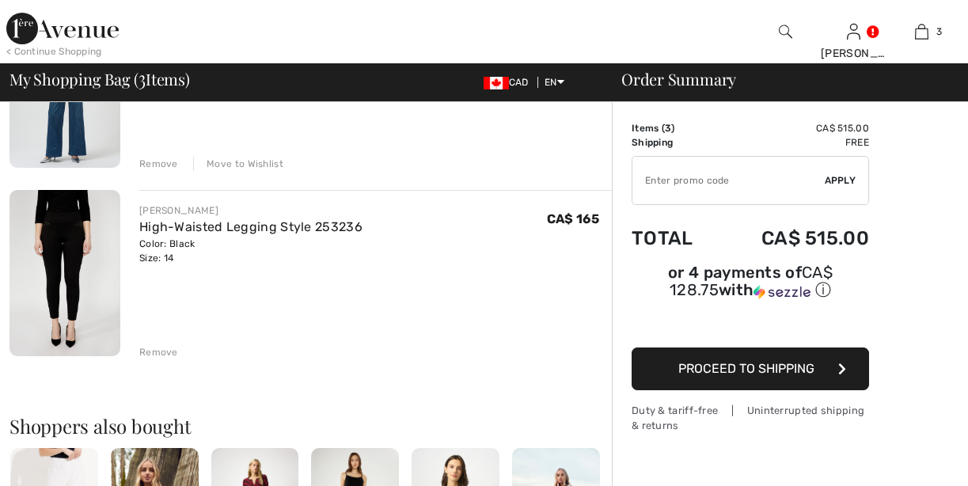
scroll to position [423, 0]
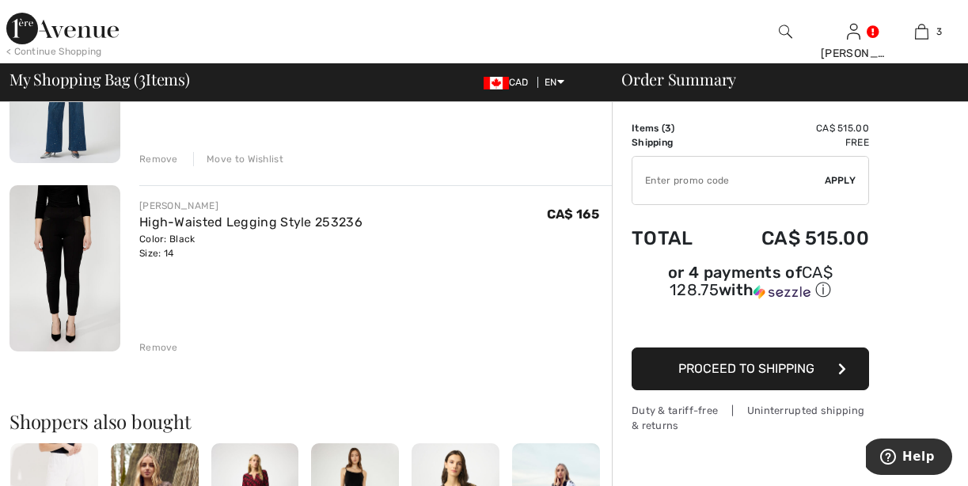
click at [146, 346] on div "Remove" at bounding box center [158, 347] width 39 height 14
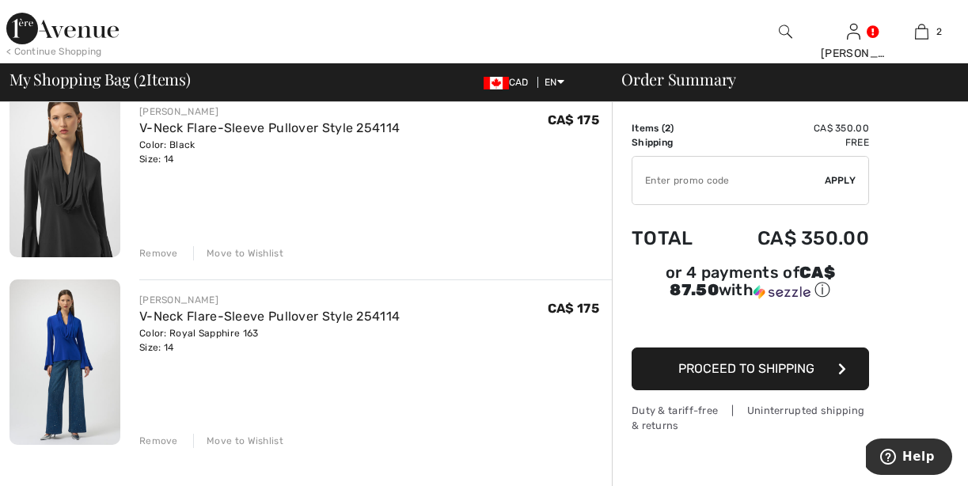
scroll to position [138, 0]
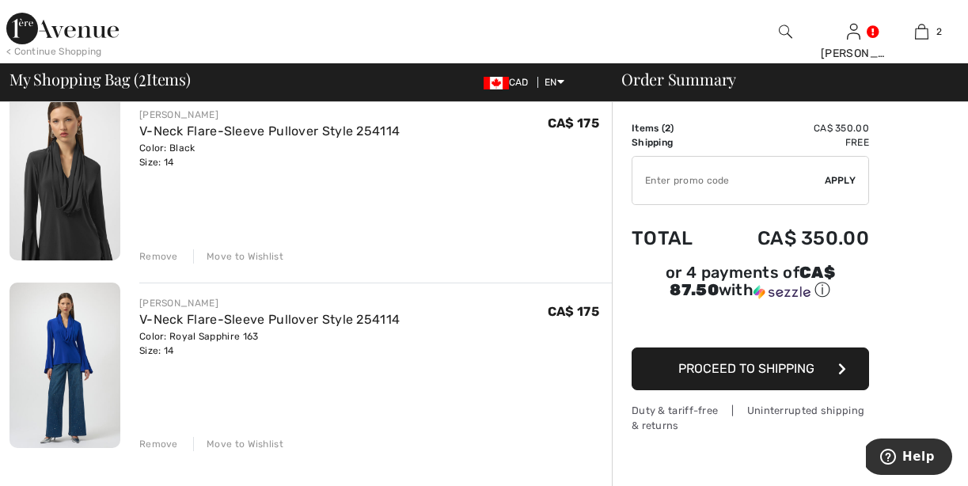
click at [112, 189] on img at bounding box center [64, 177] width 111 height 166
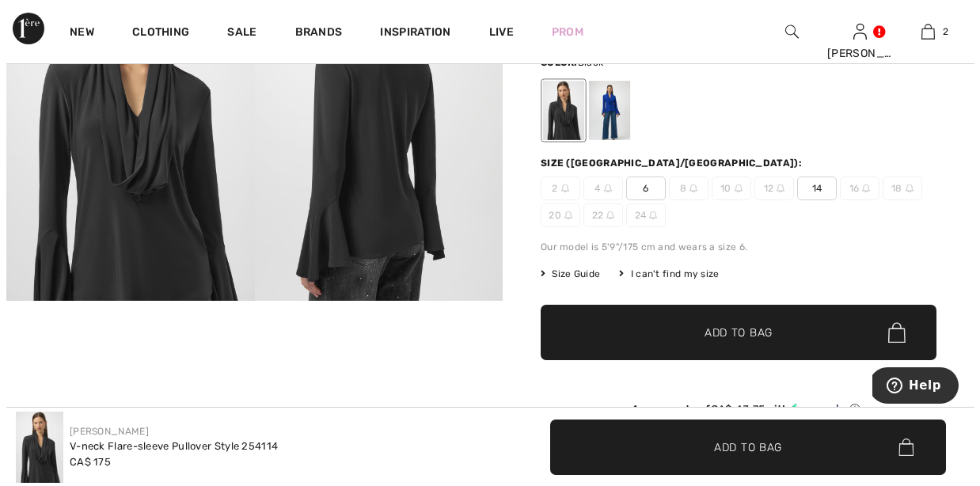
scroll to position [172, 0]
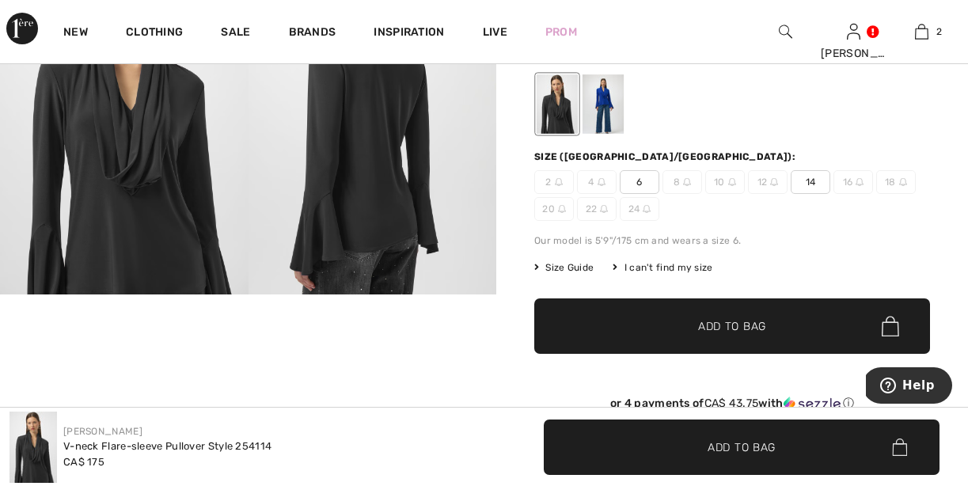
click at [151, 196] on img at bounding box center [124, 108] width 248 height 372
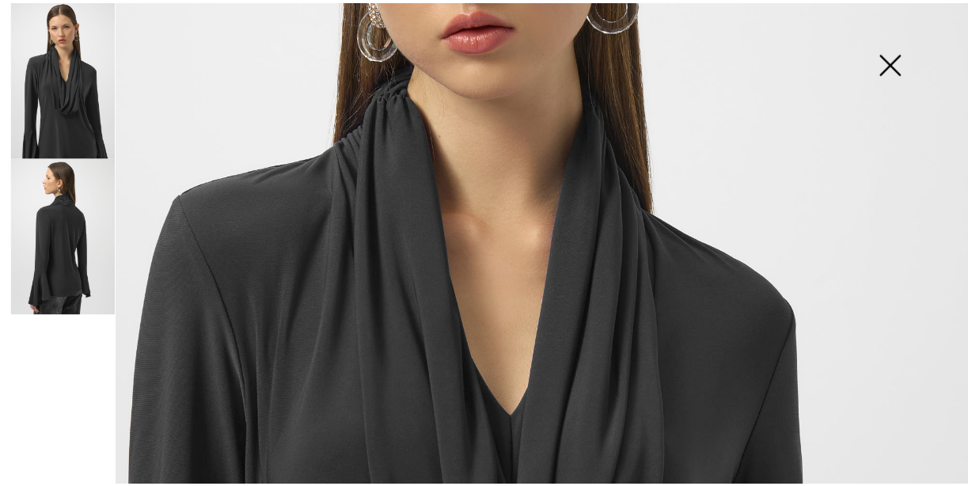
scroll to position [318, 0]
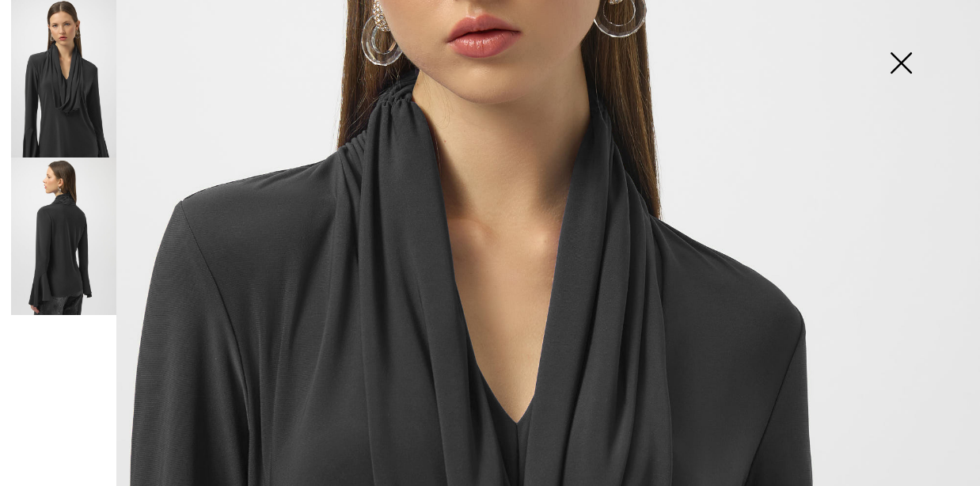
click at [900, 70] on img at bounding box center [900, 64] width 79 height 81
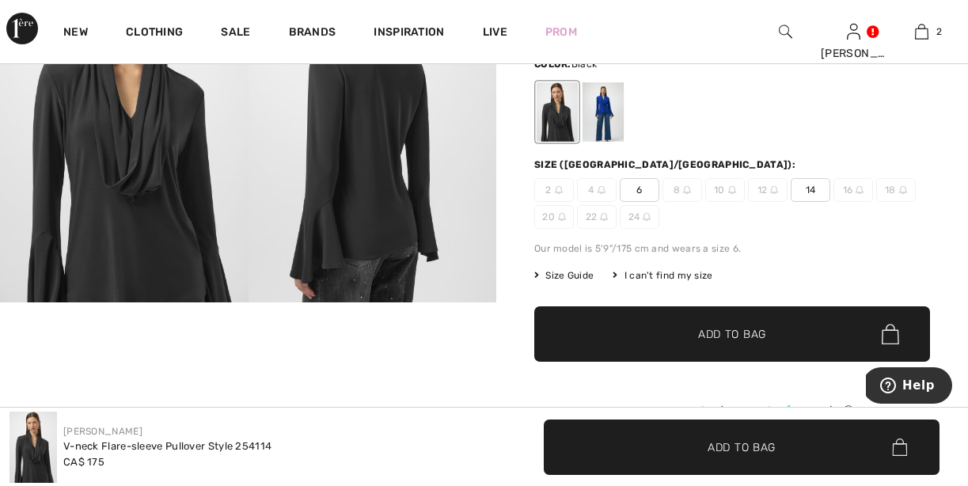
scroll to position [164, 0]
click at [601, 121] on div at bounding box center [602, 111] width 41 height 59
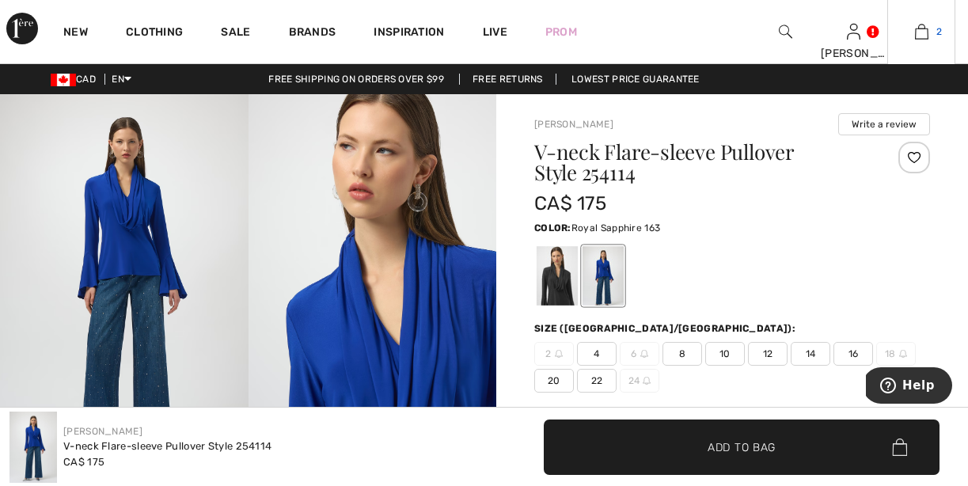
scroll to position [0, 0]
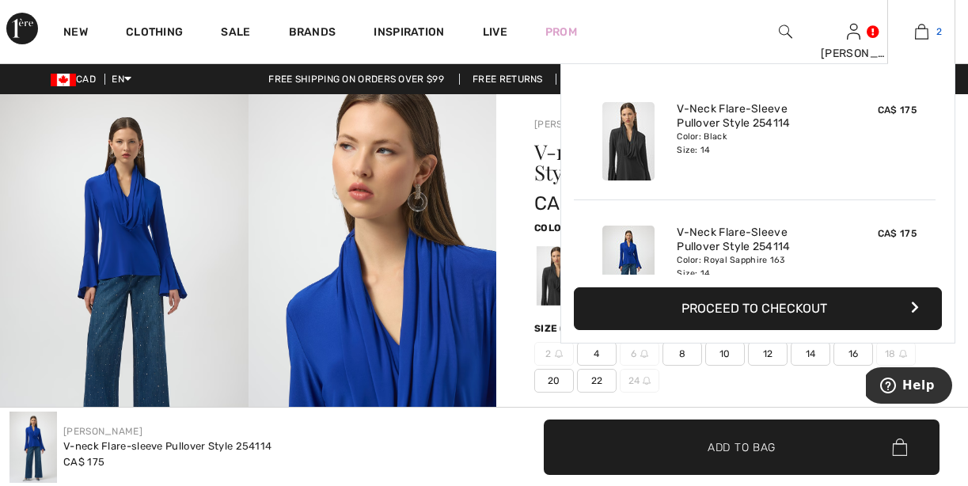
click at [918, 32] on img at bounding box center [921, 31] width 13 height 19
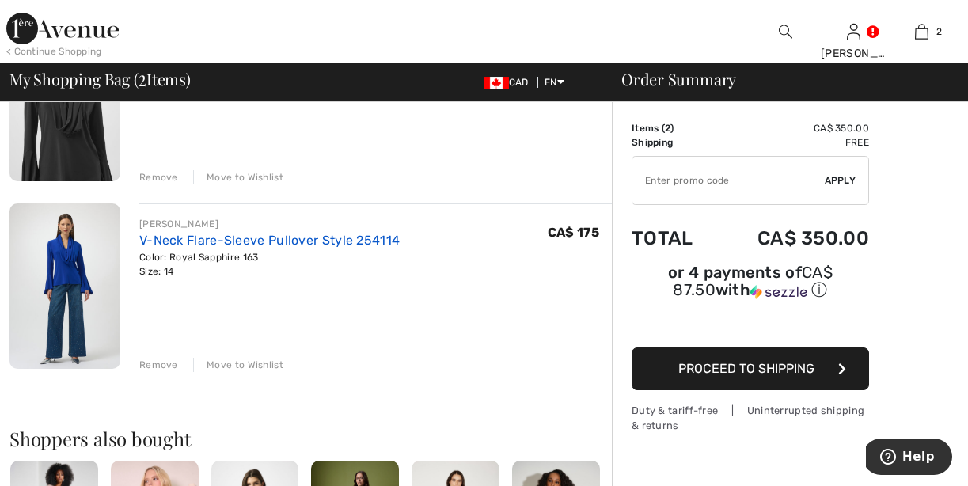
scroll to position [218, 0]
click at [165, 237] on link "V-Neck Flare-Sleeve Pullover Style 254114" at bounding box center [269, 239] width 260 height 15
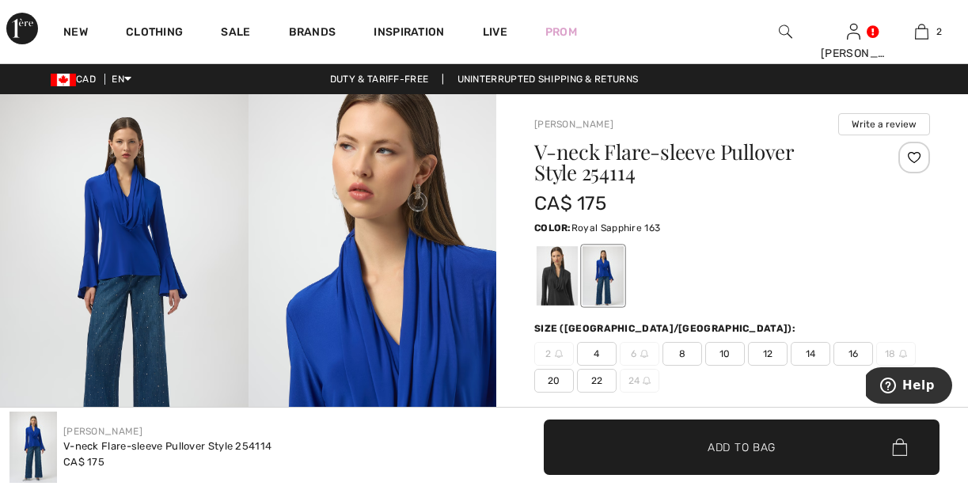
click at [911, 157] on div at bounding box center [914, 158] width 32 height 32
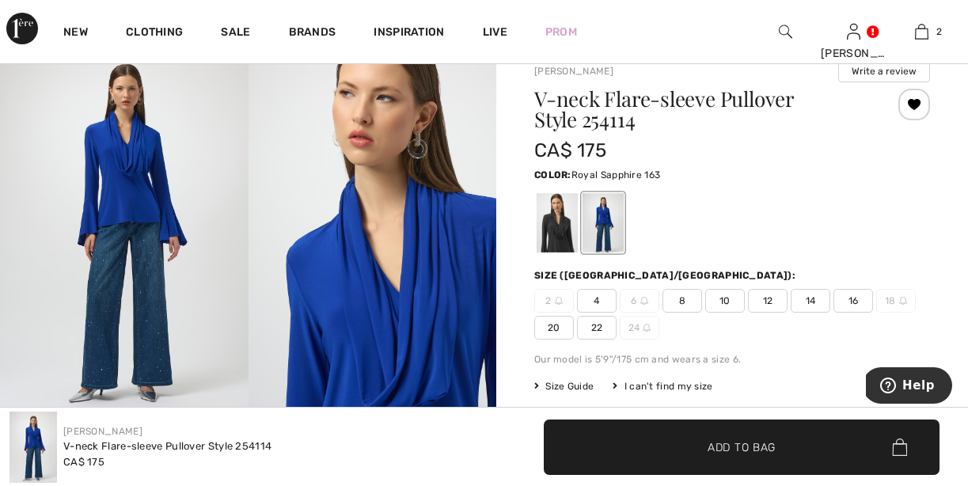
scroll to position [54, 0]
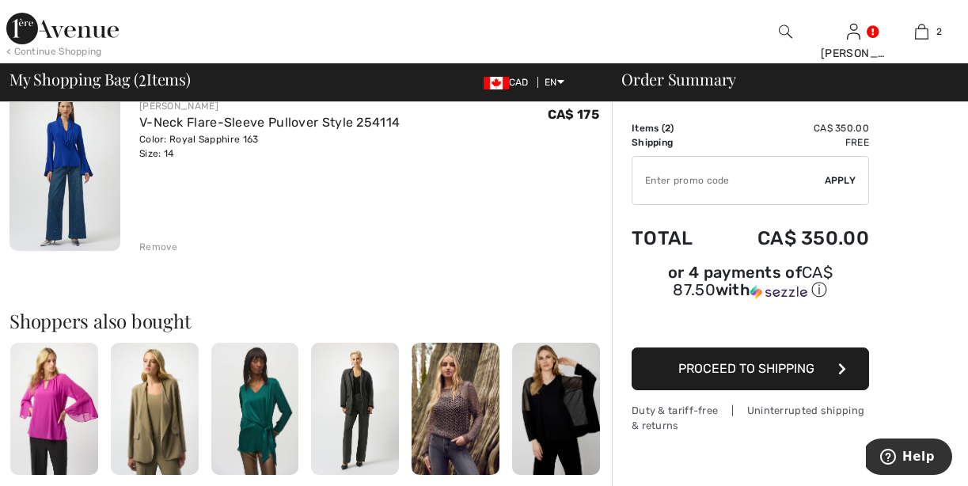
scroll to position [337, 0]
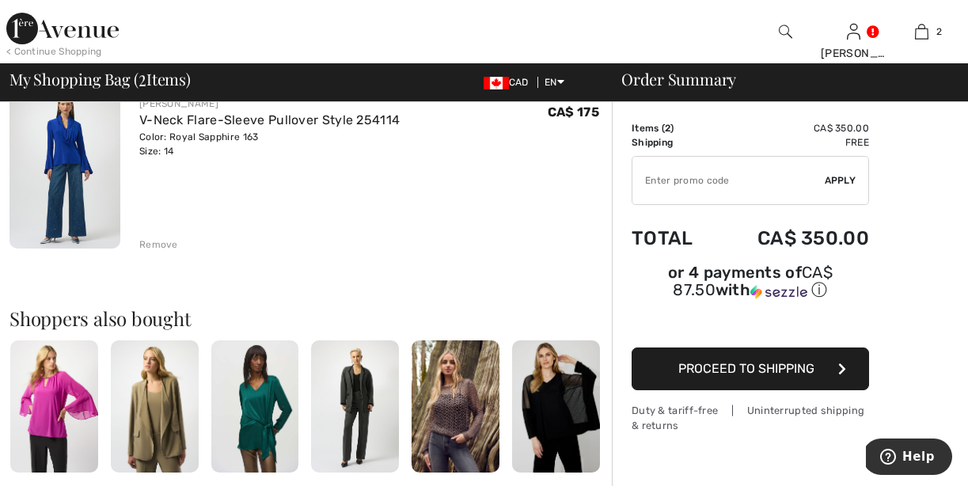
click at [157, 244] on div "Remove" at bounding box center [158, 244] width 39 height 14
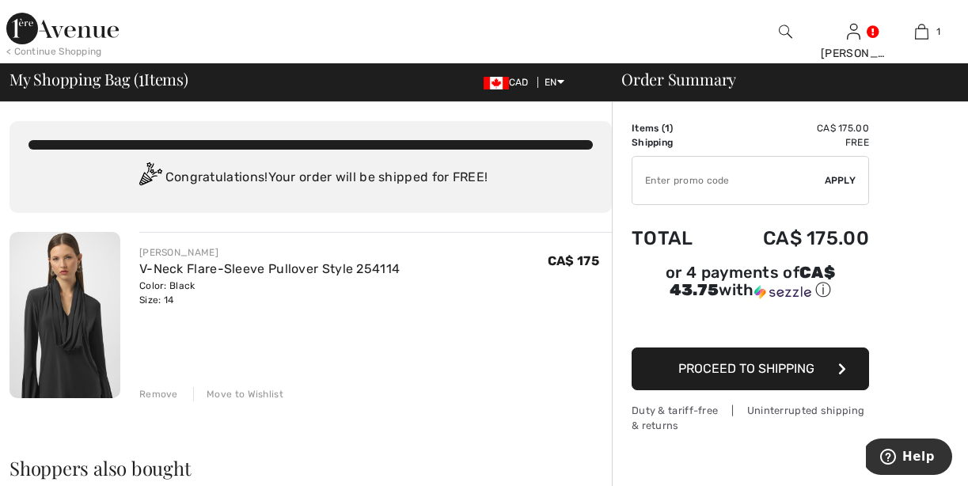
scroll to position [0, 0]
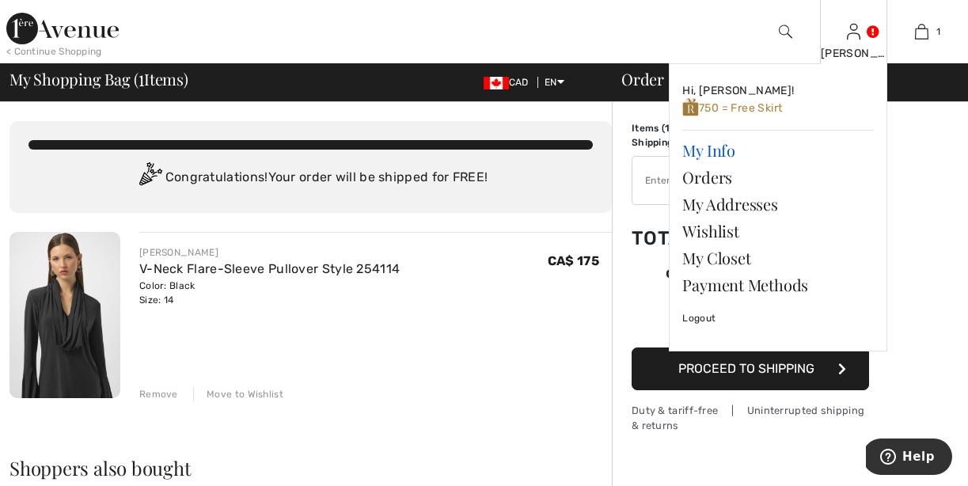
click at [711, 147] on link "My Info" at bounding box center [777, 150] width 191 height 27
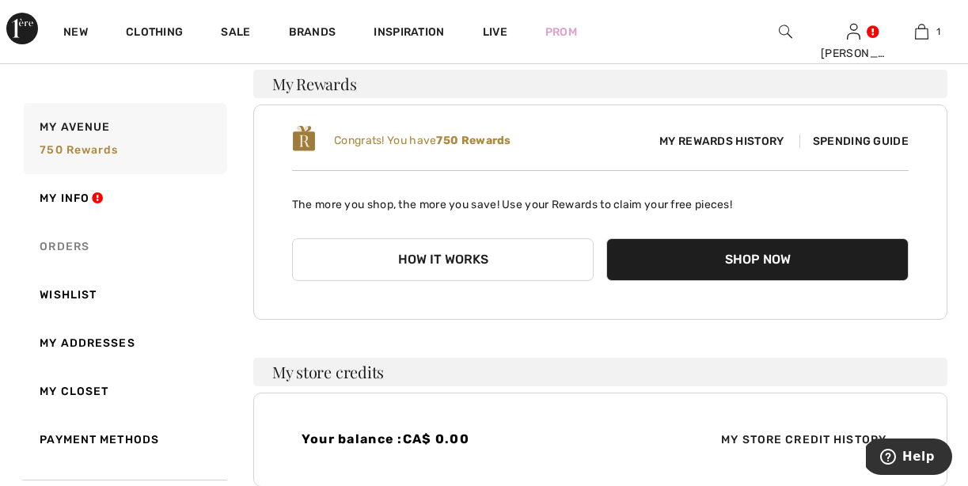
scroll to position [215, 0]
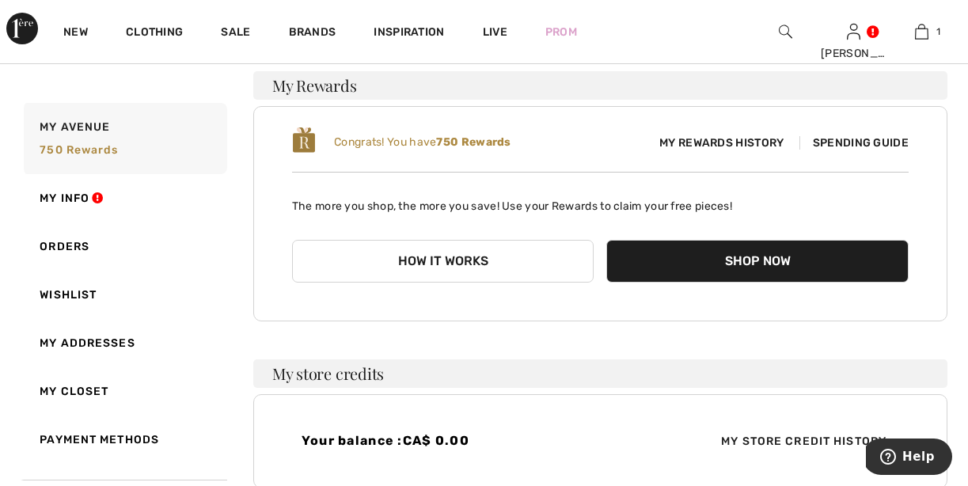
click at [417, 262] on button "How it works" at bounding box center [443, 261] width 302 height 43
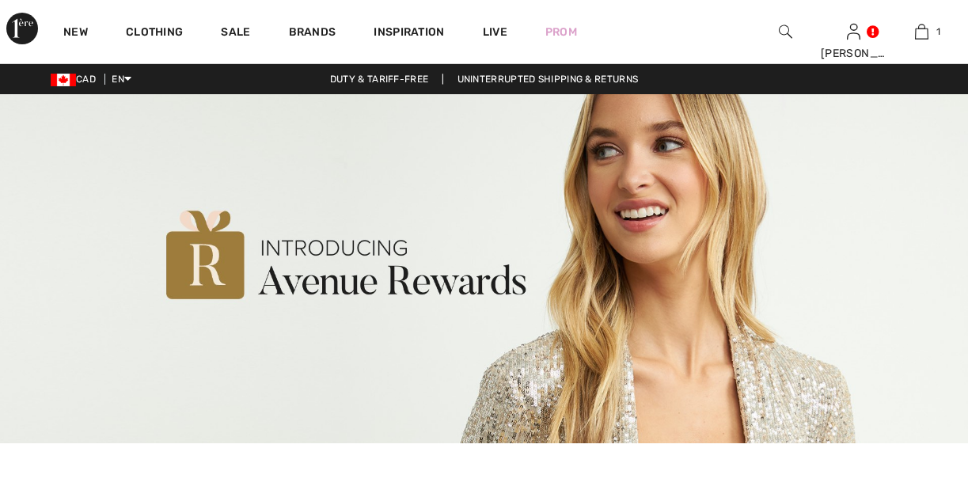
checkbox input "true"
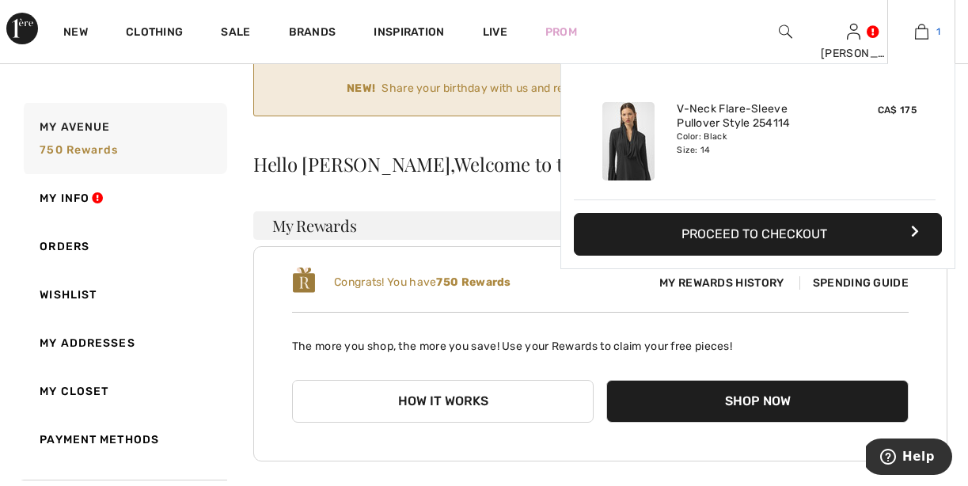
click at [927, 35] on img at bounding box center [921, 31] width 13 height 19
click at [893, 225] on button "Proceed to Checkout" at bounding box center [758, 234] width 368 height 43
click at [794, 236] on button "Proceed to Checkout" at bounding box center [758, 234] width 368 height 43
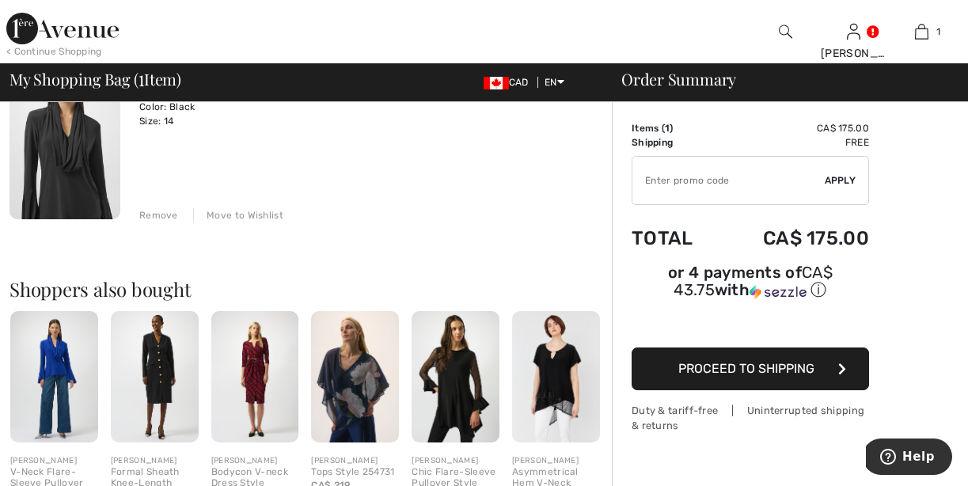
scroll to position [180, 0]
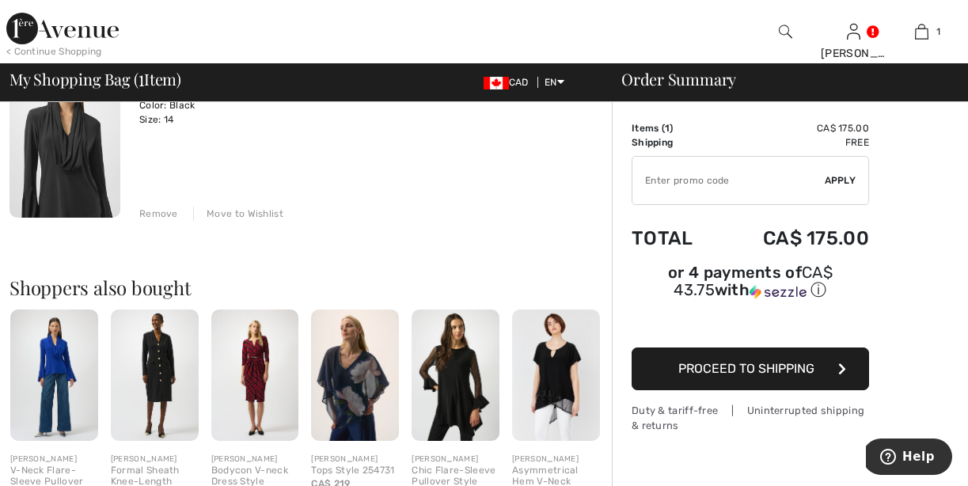
click at [775, 369] on span "Proceed to Shipping" at bounding box center [746, 368] width 136 height 15
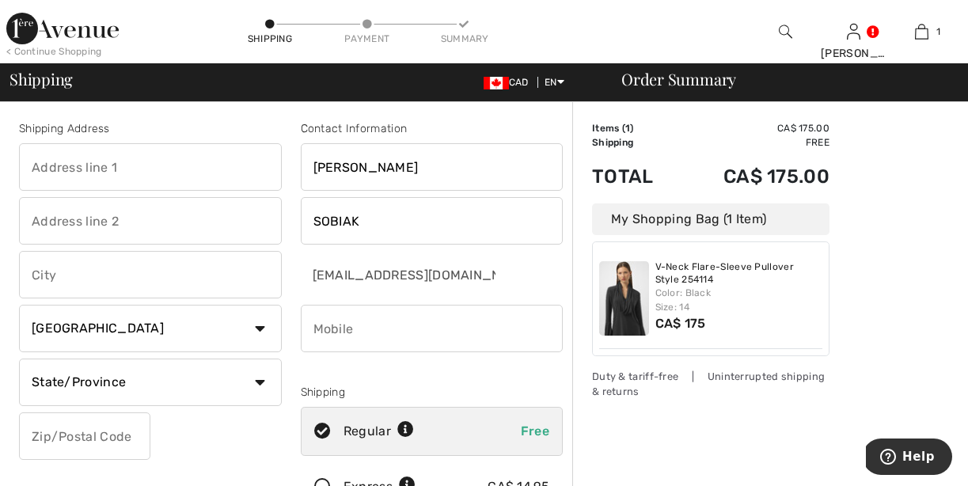
scroll to position [1, 0]
click at [274, 167] on input "text" at bounding box center [150, 166] width 263 height 47
type input "1220 Thorpe Road"
type input "[GEOGRAPHIC_DATA]"
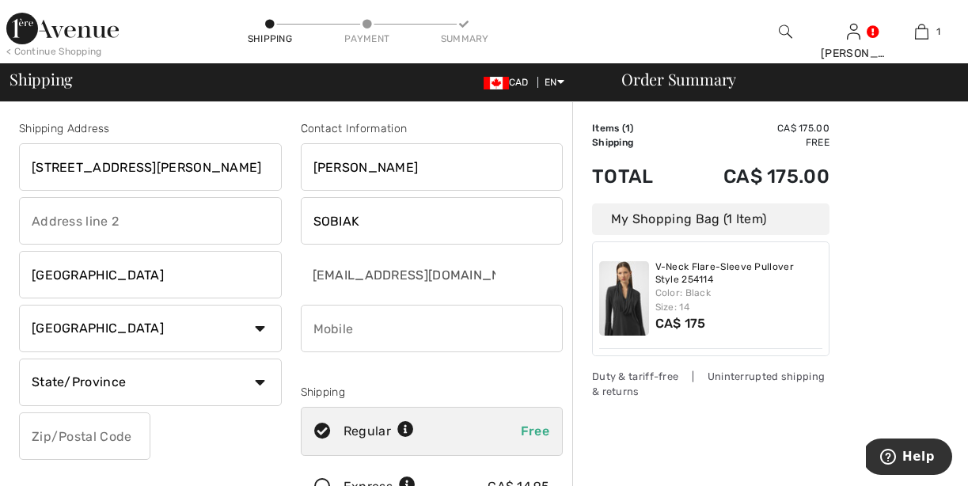
select select "ON"
type input "L7S2H3"
type input "9059212020"
click at [31, 162] on input "1220 Thorpe Road" at bounding box center [150, 166] width 263 height 47
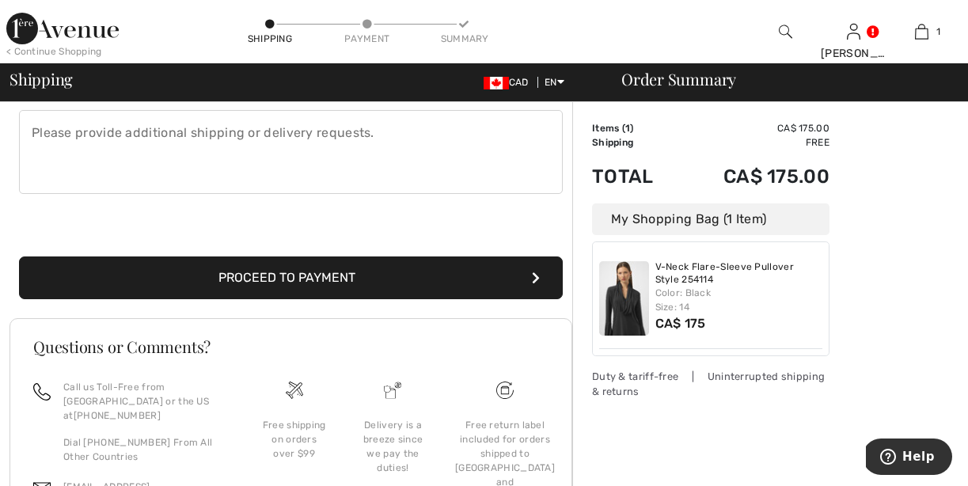
scroll to position [453, 0]
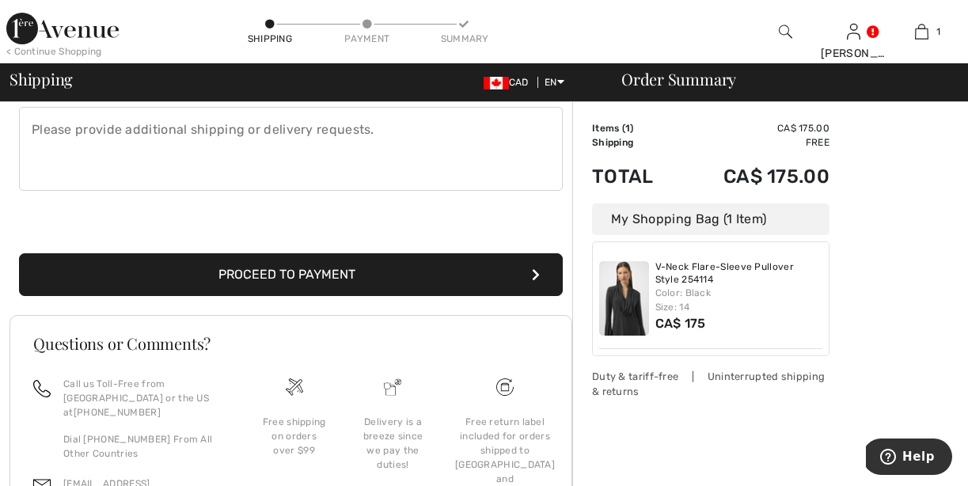
type input "[STREET_ADDRESS][PERSON_NAME]"
click at [524, 270] on button "Proceed to Payment" at bounding box center [291, 274] width 544 height 43
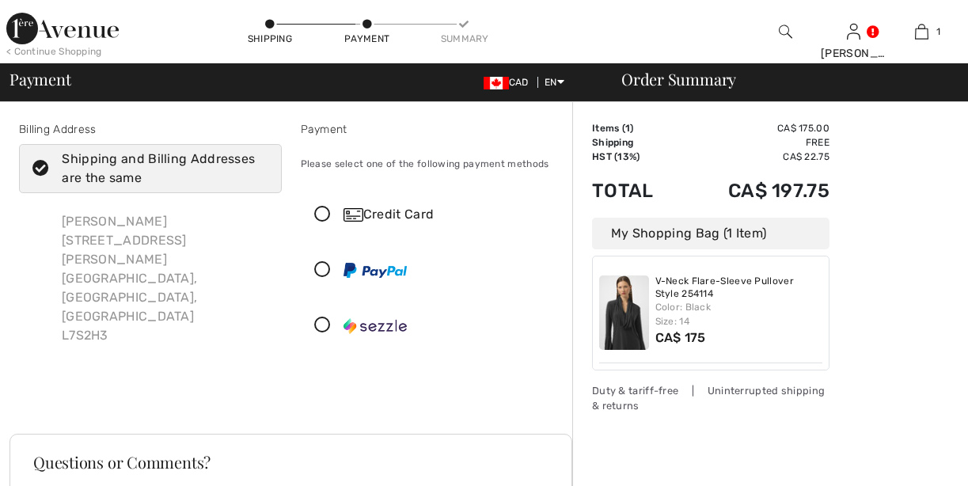
checkbox input "true"
click at [320, 213] on icon at bounding box center [322, 215] width 42 height 17
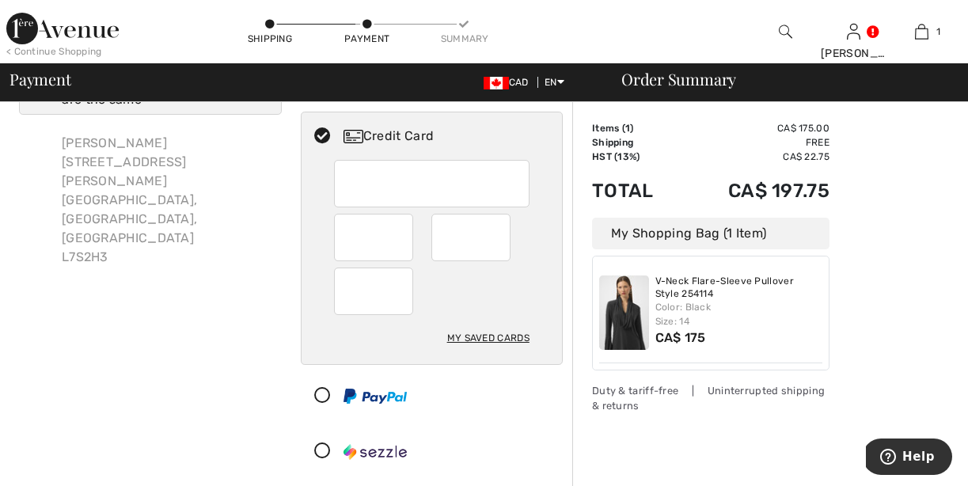
scroll to position [79, 0]
click at [467, 338] on div "My Saved Cards" at bounding box center [488, 337] width 82 height 27
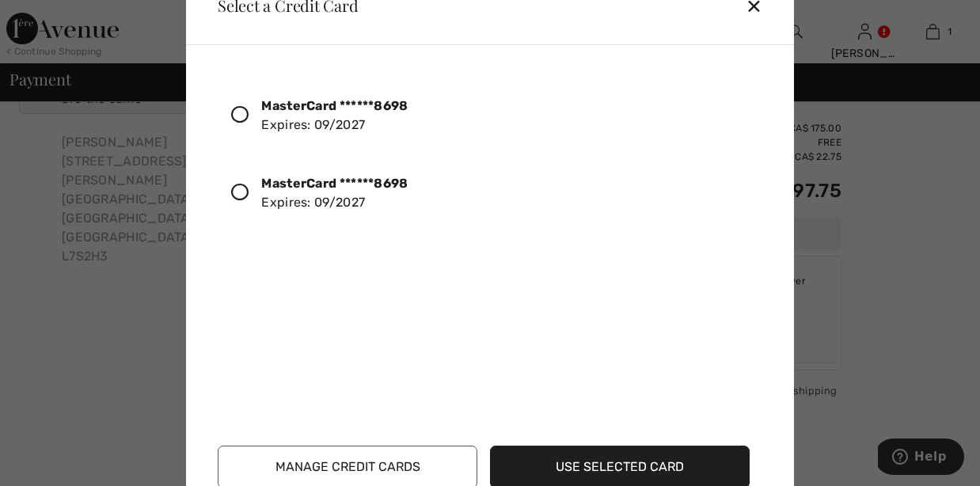
click at [239, 112] on icon at bounding box center [239, 114] width 17 height 17
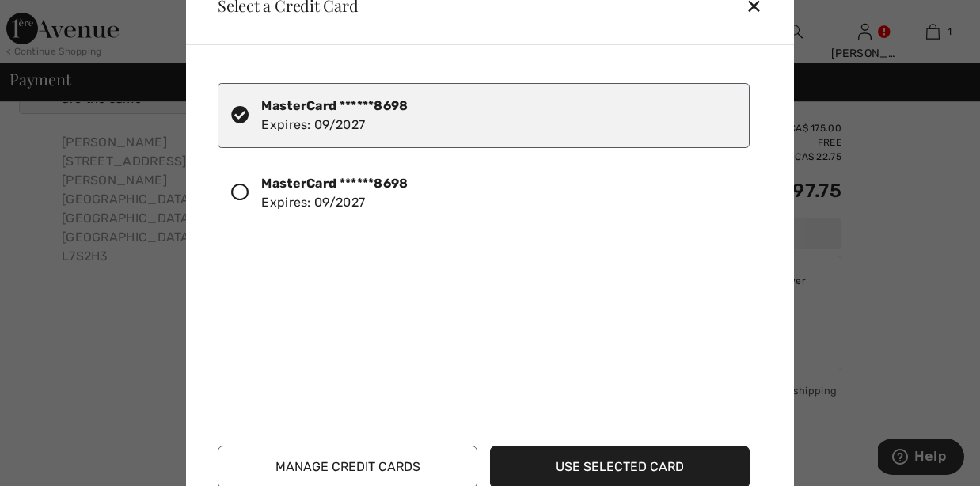
click at [144, 306] on div at bounding box center [490, 243] width 980 height 486
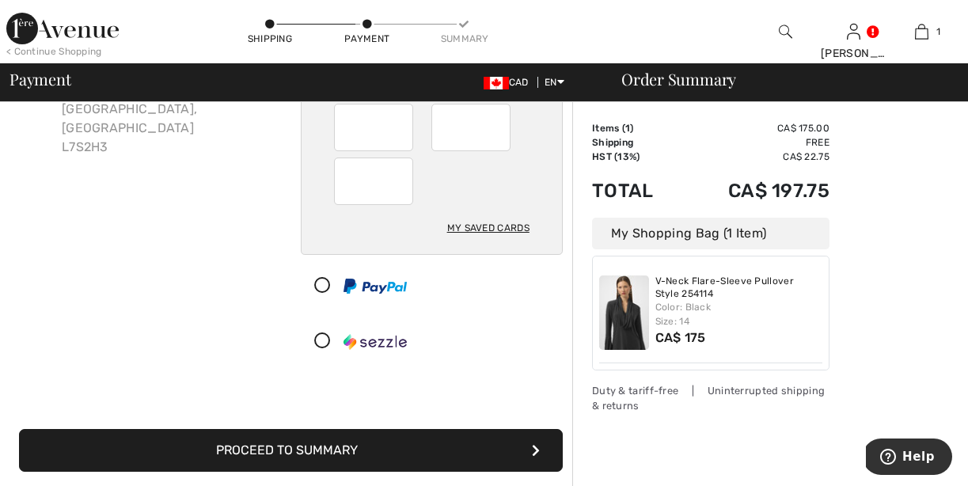
scroll to position [188, 1]
click at [305, 457] on button "Proceed to Summary" at bounding box center [291, 450] width 544 height 43
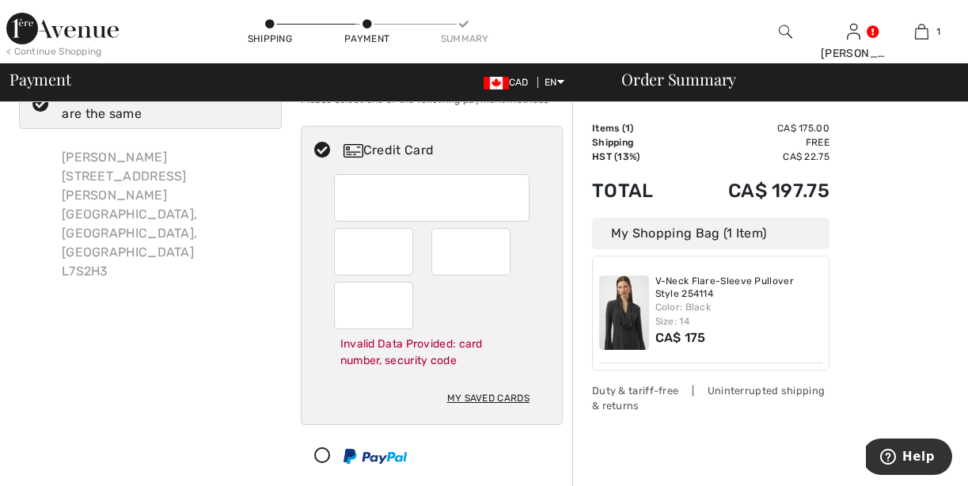
scroll to position [66, 0]
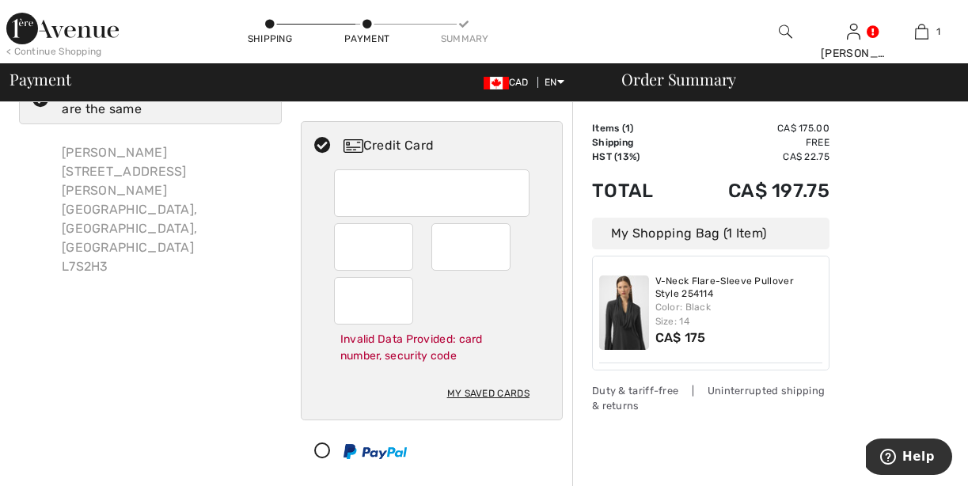
click at [414, 235] on div at bounding box center [383, 246] width 98 height 47
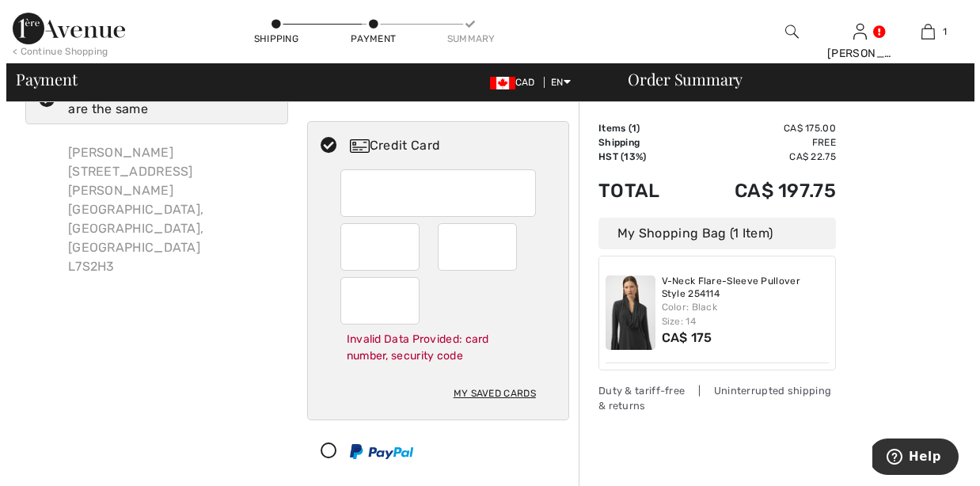
scroll to position [69, 0]
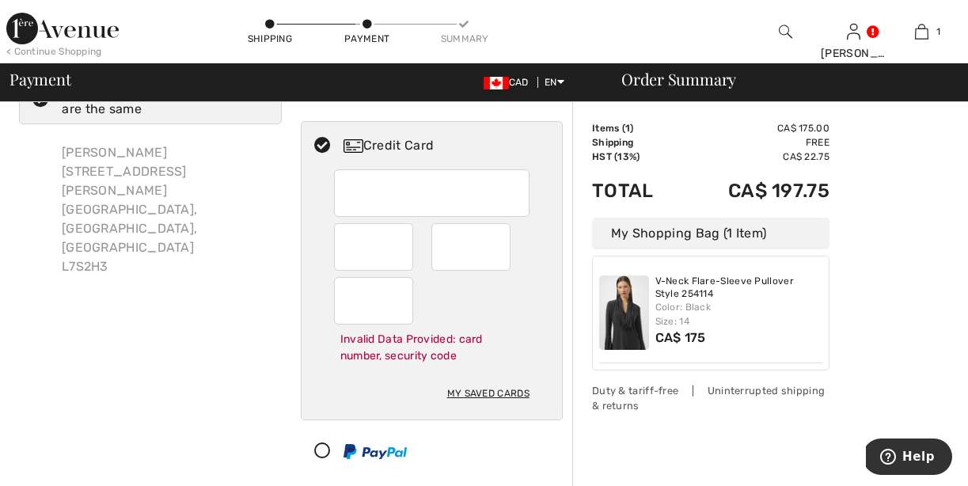
click at [321, 146] on icon at bounding box center [322, 146] width 42 height 17
click at [487, 392] on div "My Saved Cards" at bounding box center [488, 393] width 82 height 27
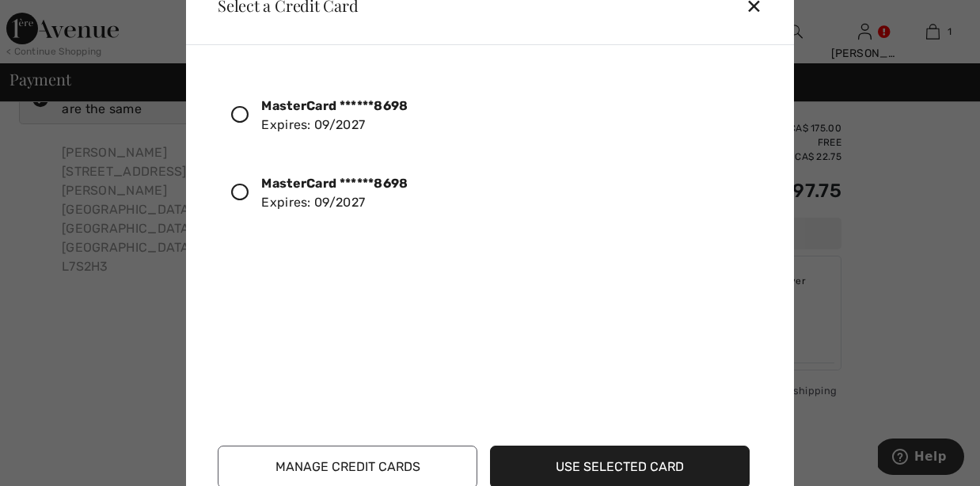
click at [241, 191] on icon at bounding box center [239, 192] width 17 height 17
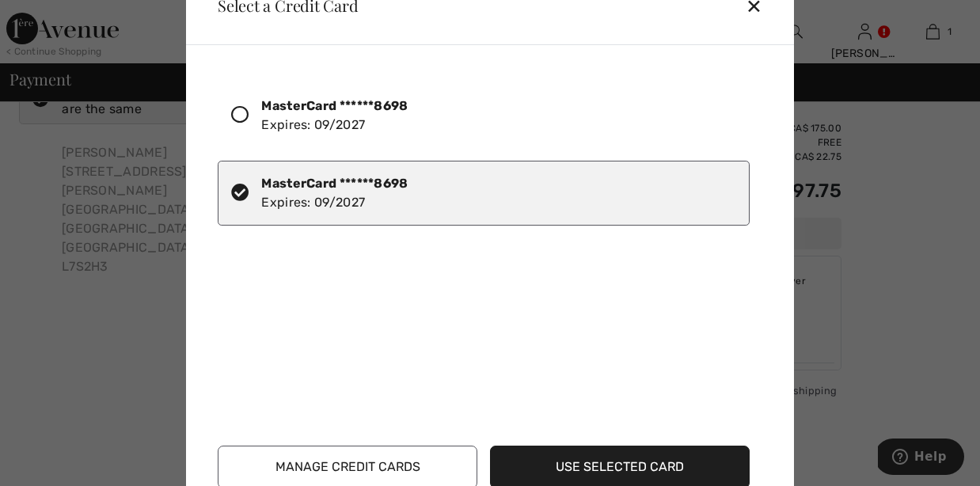
click at [620, 463] on button "Use Selected Card" at bounding box center [620, 466] width 260 height 43
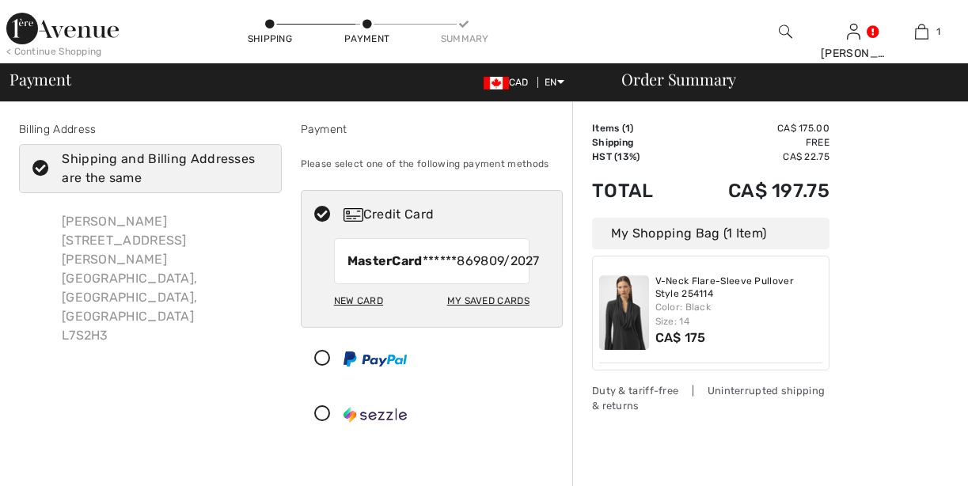
checkbox input "true"
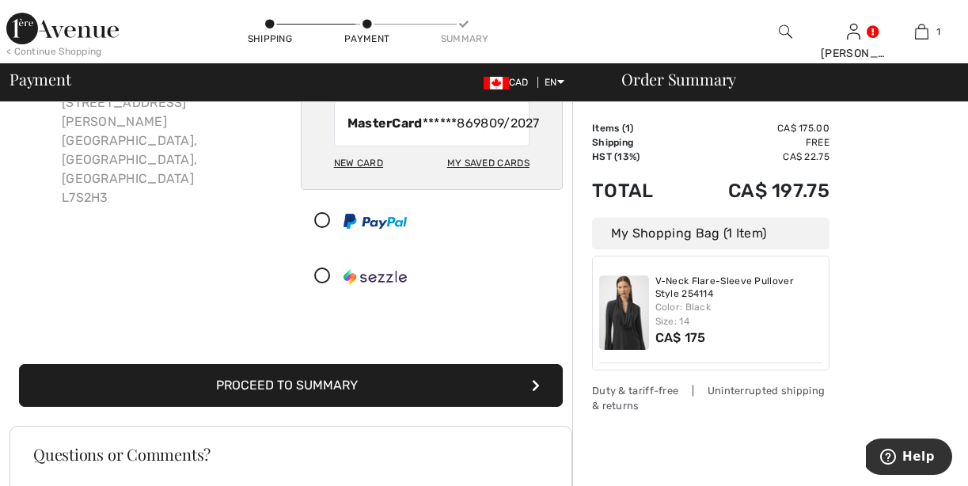
scroll to position [140, 0]
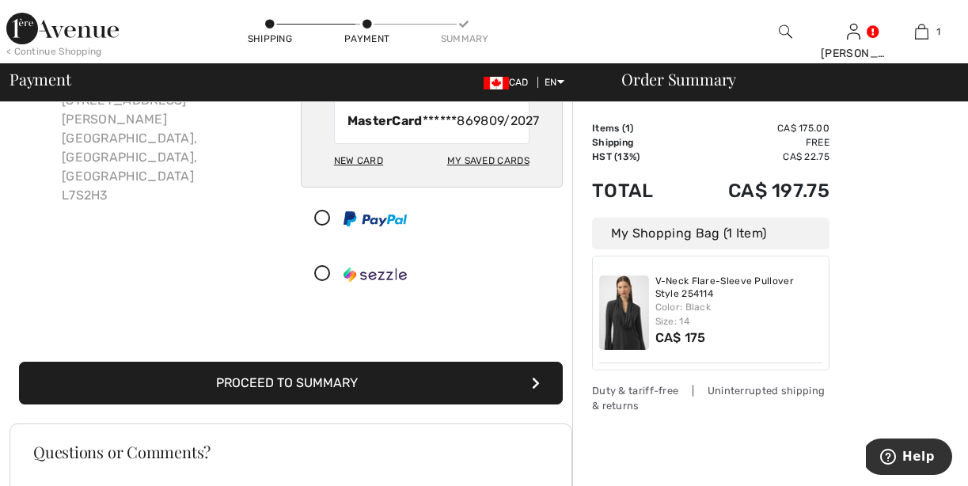
click at [524, 398] on button "Proceed to Summary" at bounding box center [291, 383] width 544 height 43
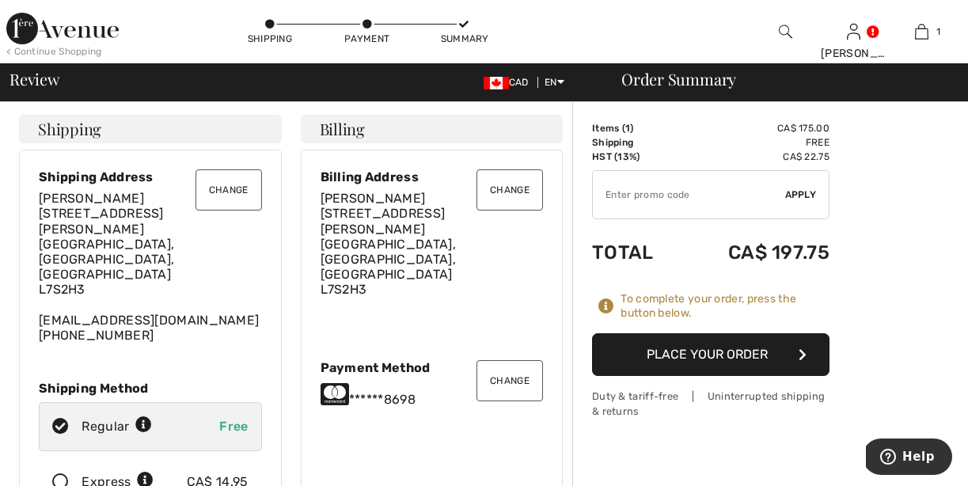
click at [738, 351] on button "Place Your Order" at bounding box center [710, 354] width 237 height 43
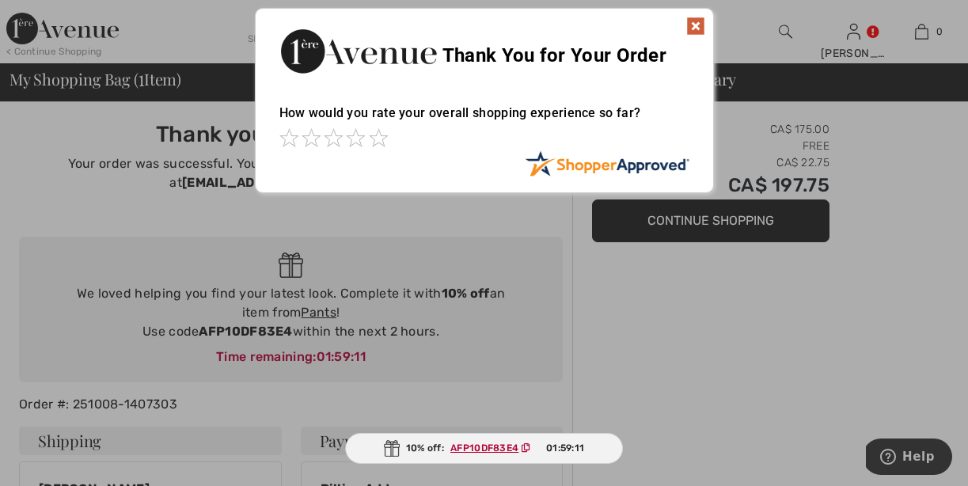
click at [696, 23] on img at bounding box center [695, 26] width 19 height 19
